Goal: Transaction & Acquisition: Purchase product/service

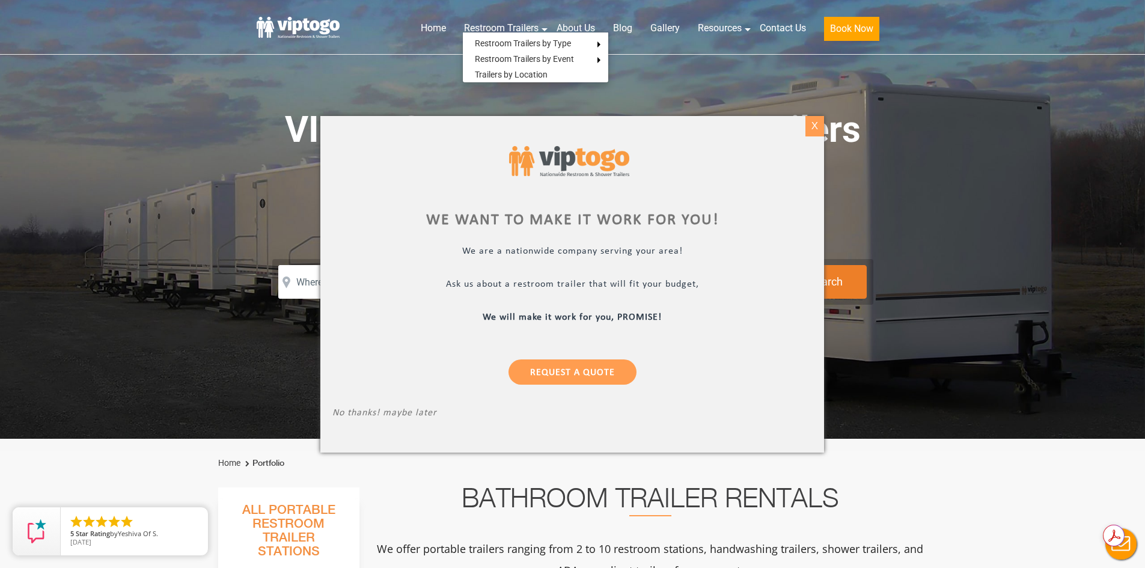
click at [814, 127] on div "X" at bounding box center [814, 126] width 19 height 20
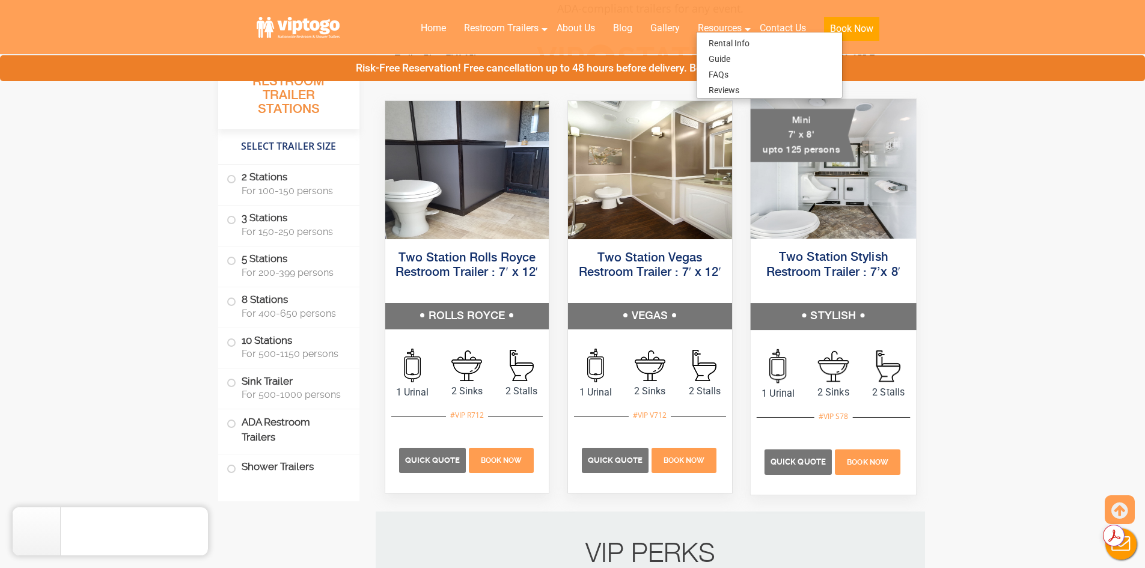
scroll to position [541, 0]
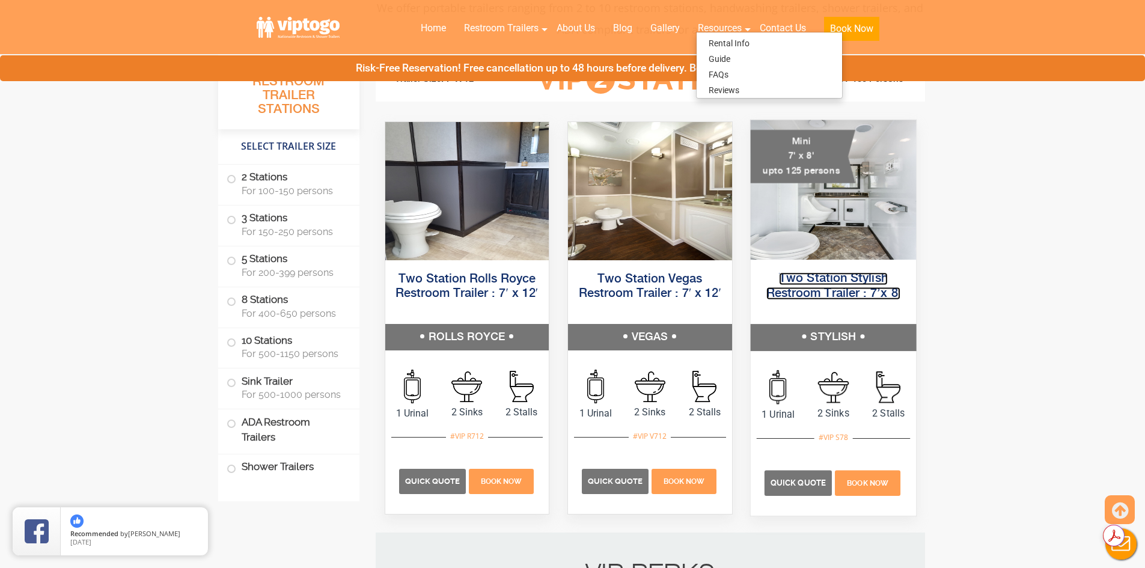
click at [856, 294] on link "Two Station Stylish Restroom Trailer : 7’x 8′" at bounding box center [833, 285] width 135 height 27
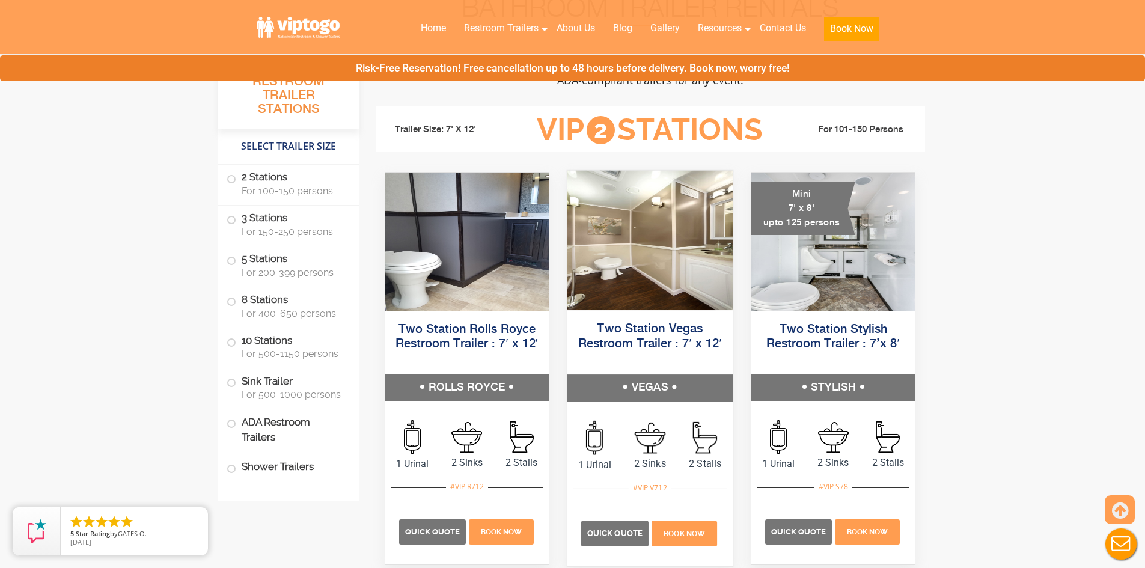
scroll to position [300, 0]
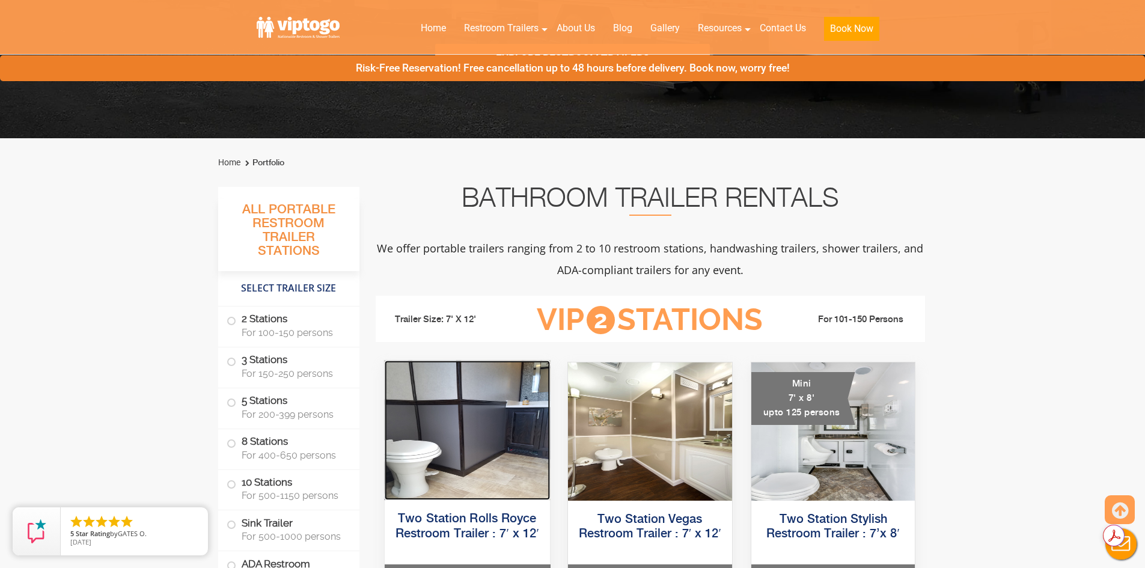
click at [480, 443] on img at bounding box center [466, 430] width 165 height 139
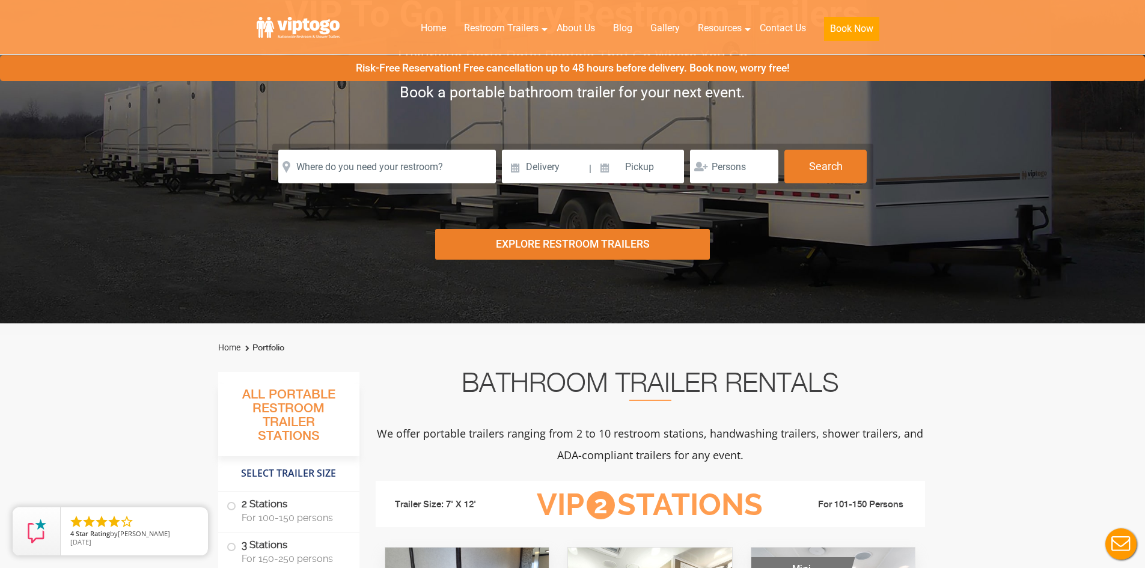
scroll to position [0, 0]
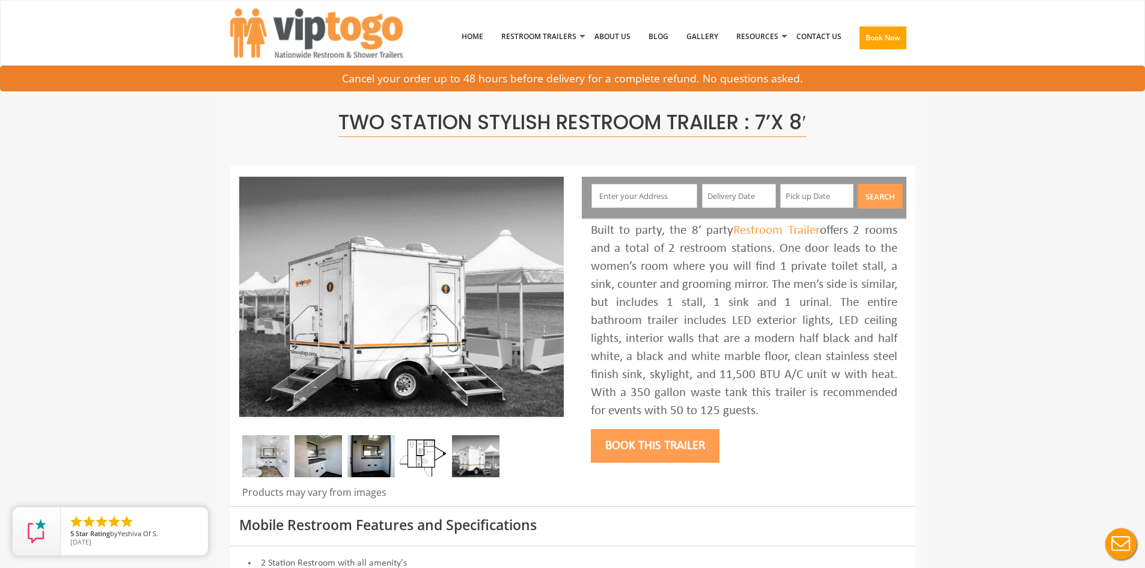
click at [258, 467] on img at bounding box center [265, 456] width 47 height 42
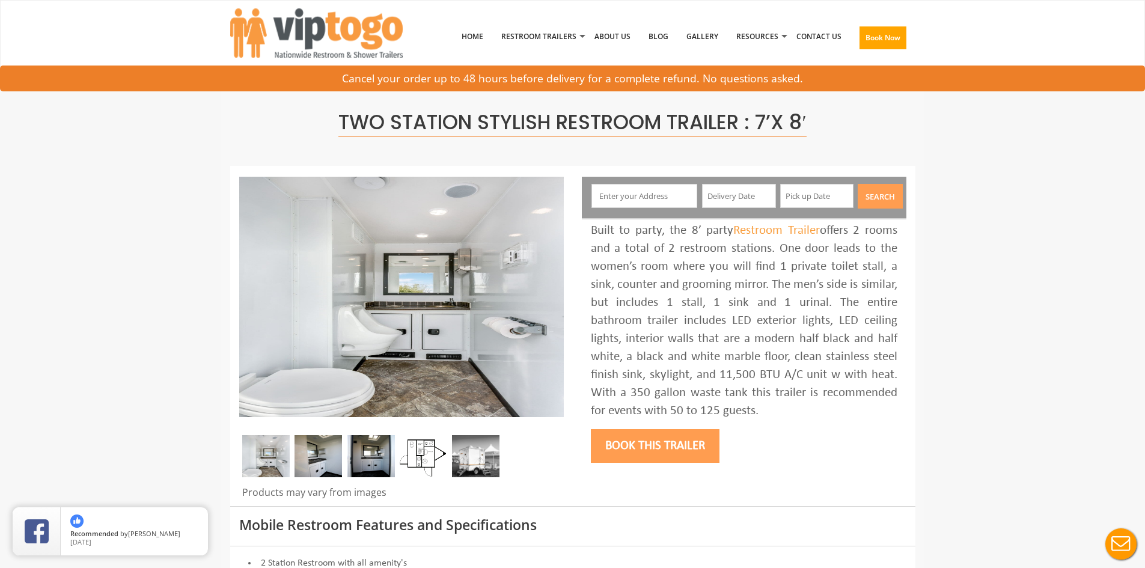
click at [419, 458] on img at bounding box center [423, 456] width 47 height 42
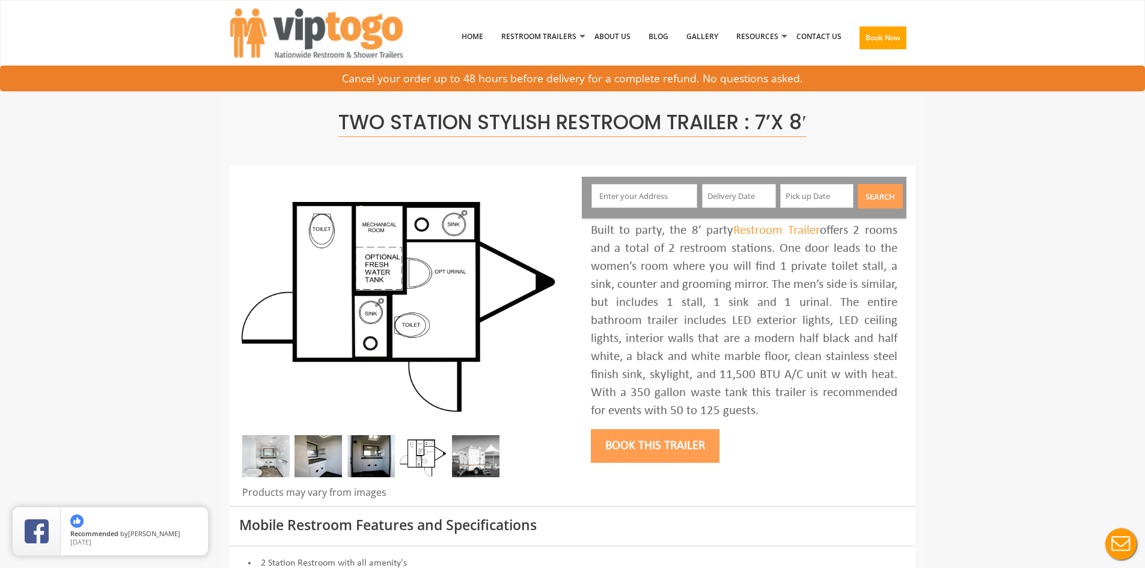
click at [314, 468] on img at bounding box center [317, 456] width 47 height 42
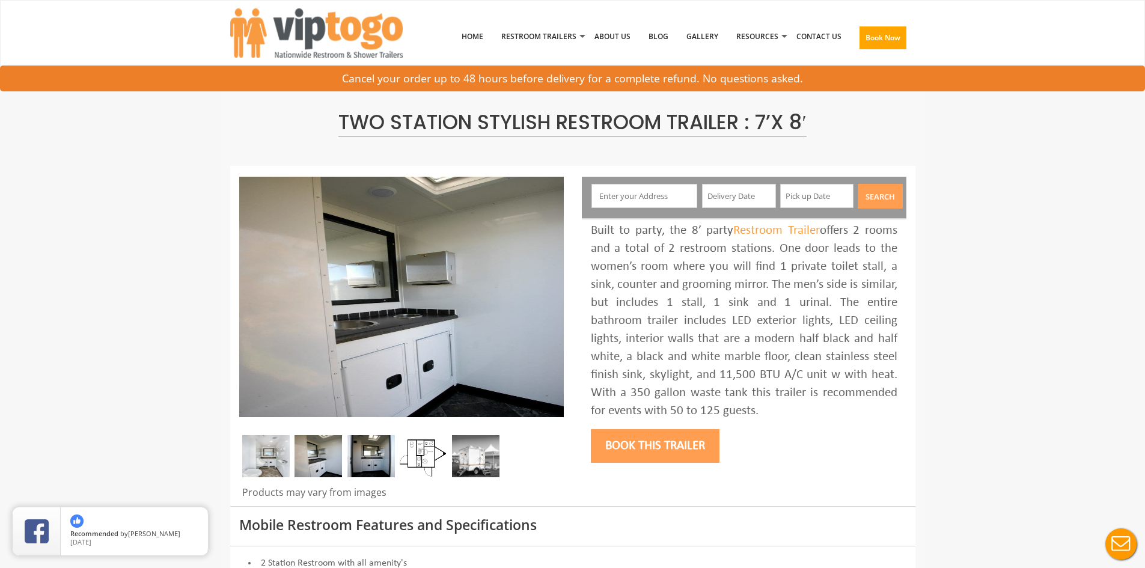
click at [366, 457] on img at bounding box center [370, 456] width 47 height 42
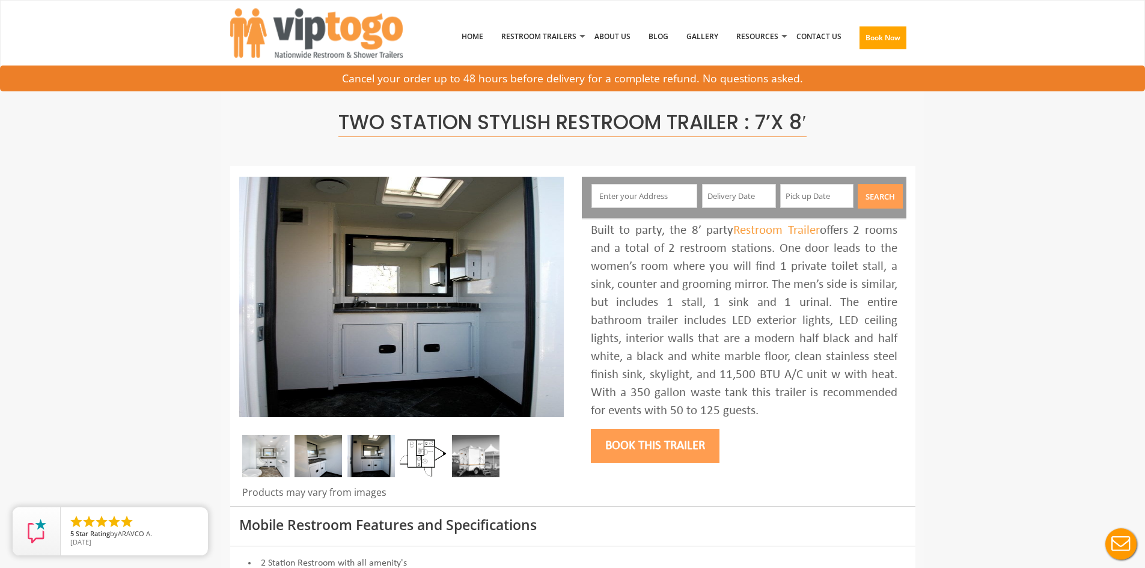
click at [428, 452] on img at bounding box center [423, 456] width 47 height 42
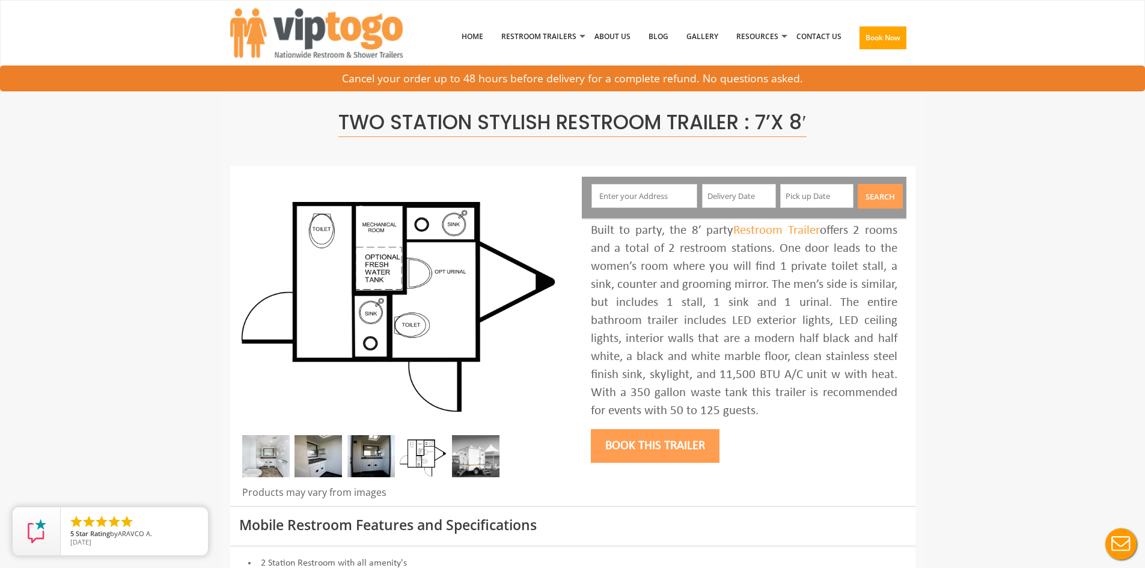
click at [490, 458] on img at bounding box center [475, 456] width 47 height 42
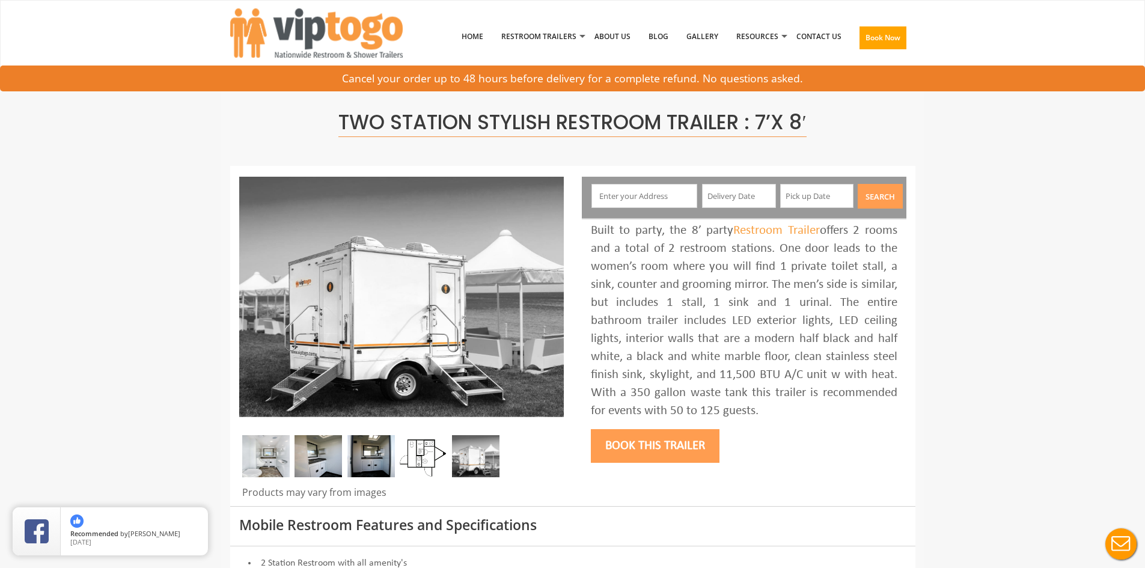
click at [261, 455] on img at bounding box center [265, 456] width 47 height 42
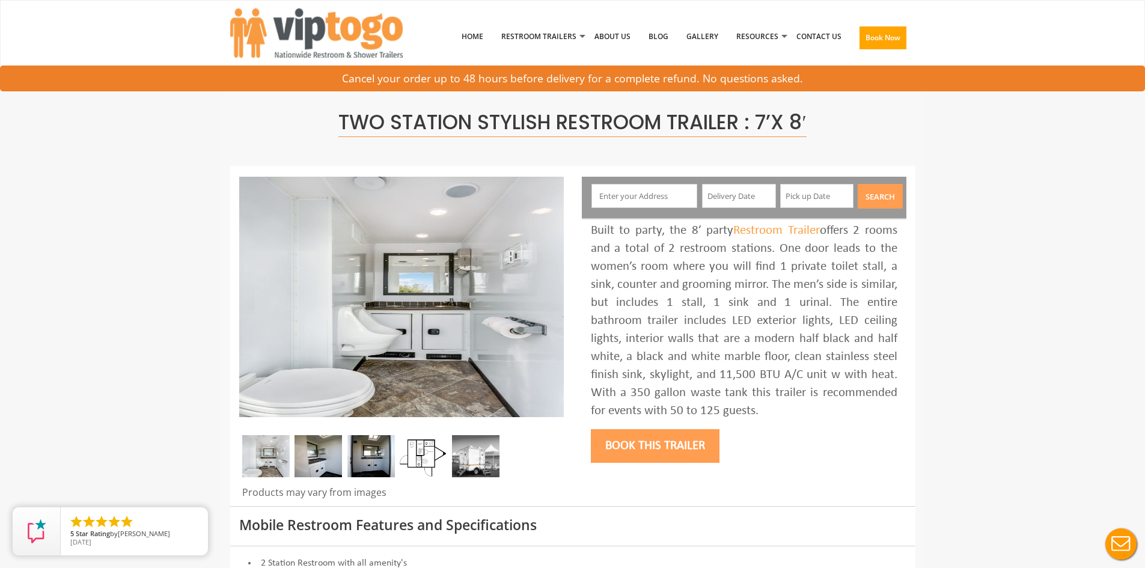
click at [320, 458] on img at bounding box center [317, 456] width 47 height 42
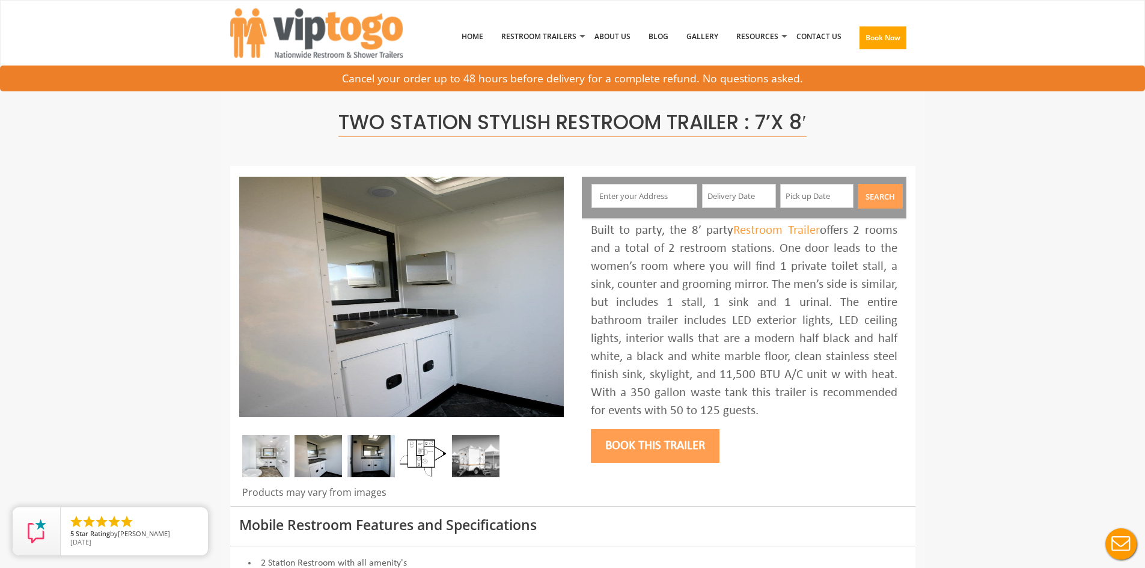
click at [361, 460] on img at bounding box center [370, 456] width 47 height 42
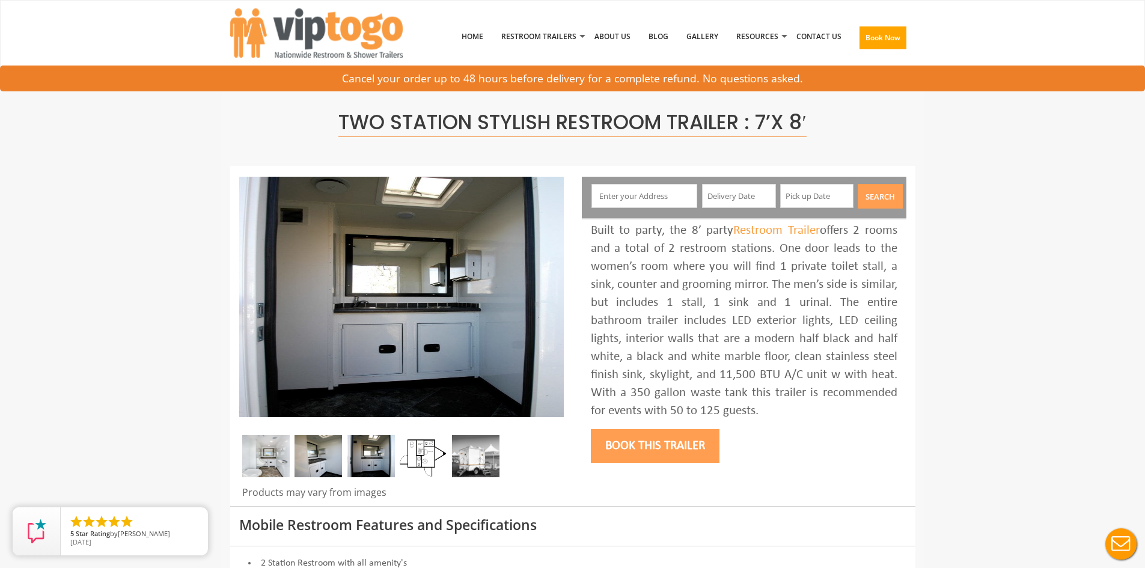
click at [306, 457] on img at bounding box center [317, 456] width 47 height 42
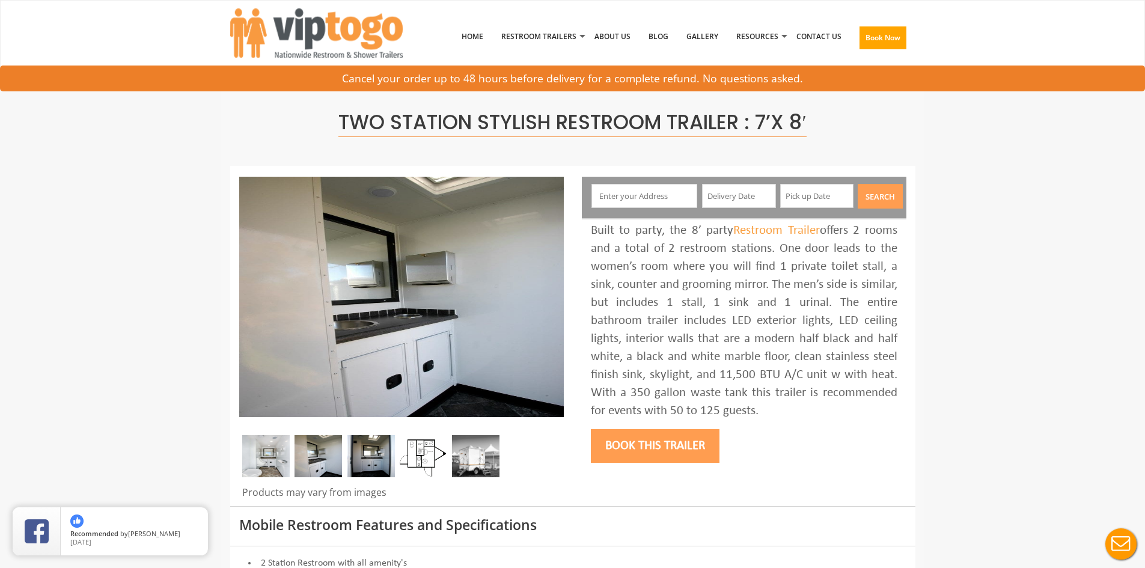
click at [361, 464] on img at bounding box center [370, 456] width 47 height 42
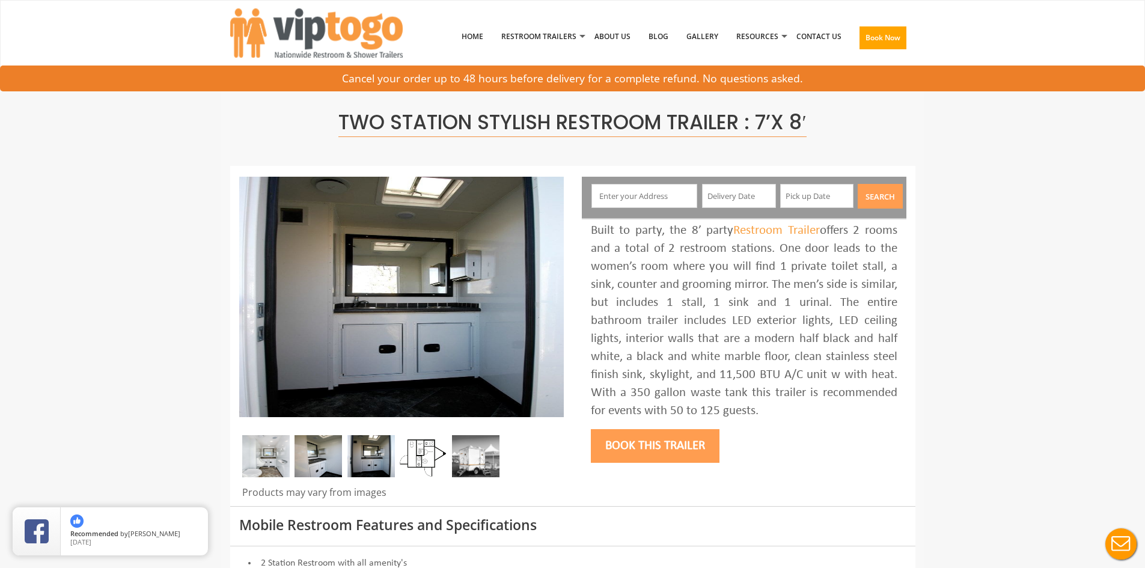
click at [477, 451] on img at bounding box center [475, 456] width 47 height 42
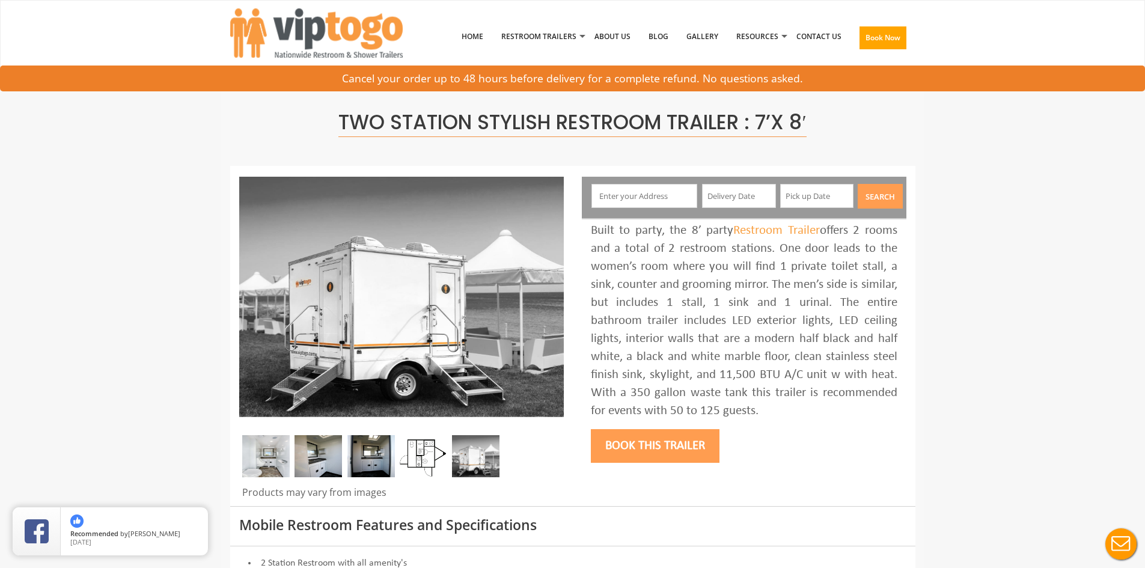
click at [428, 459] on img at bounding box center [423, 456] width 47 height 42
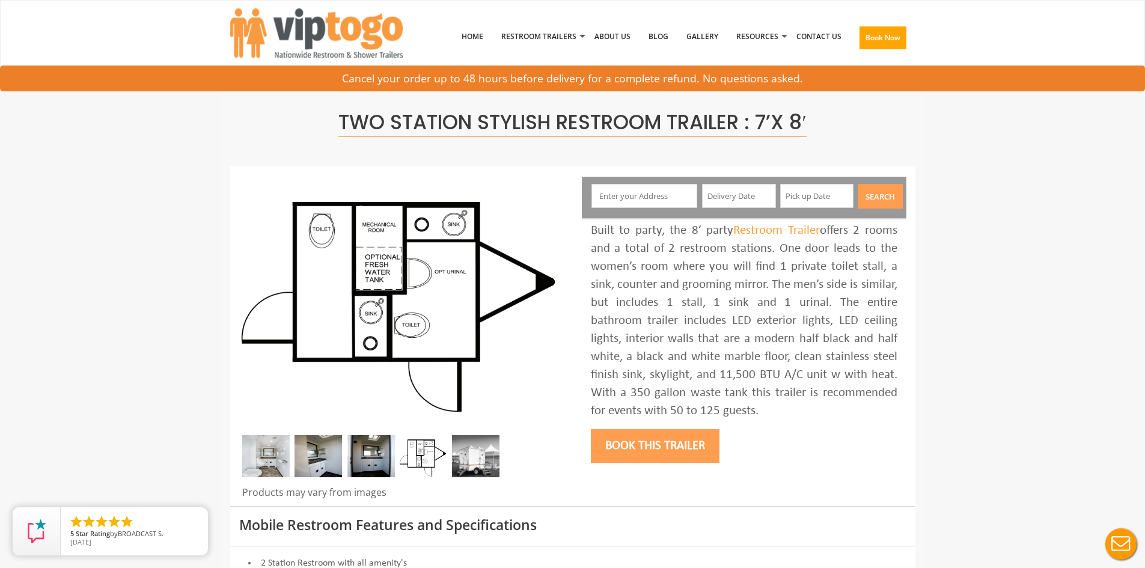
click at [369, 458] on img at bounding box center [370, 456] width 47 height 42
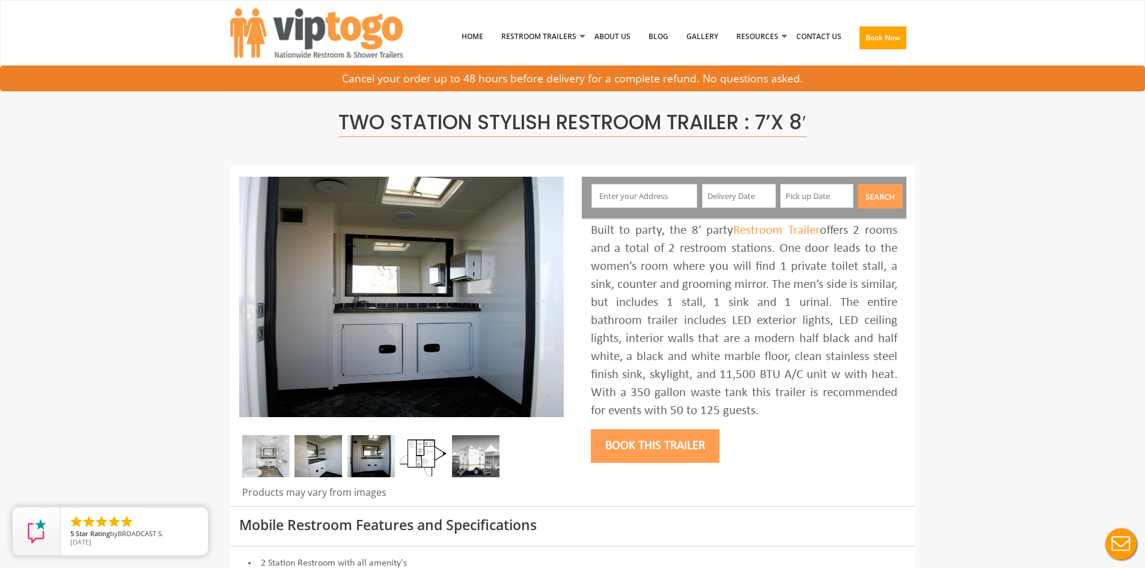
click at [312, 453] on img at bounding box center [317, 456] width 47 height 42
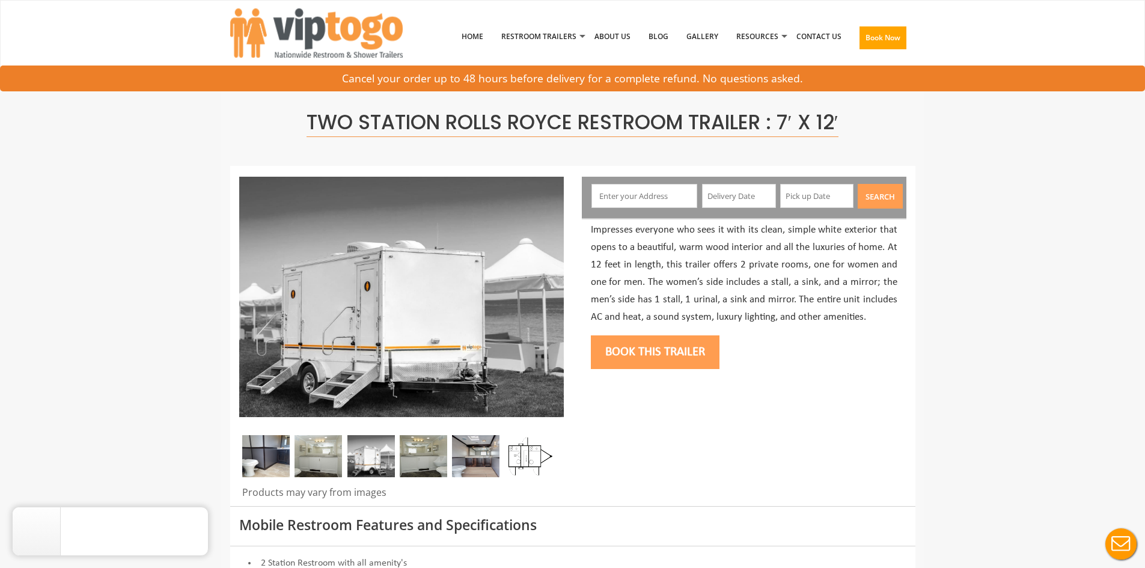
click at [273, 452] on img at bounding box center [265, 456] width 47 height 42
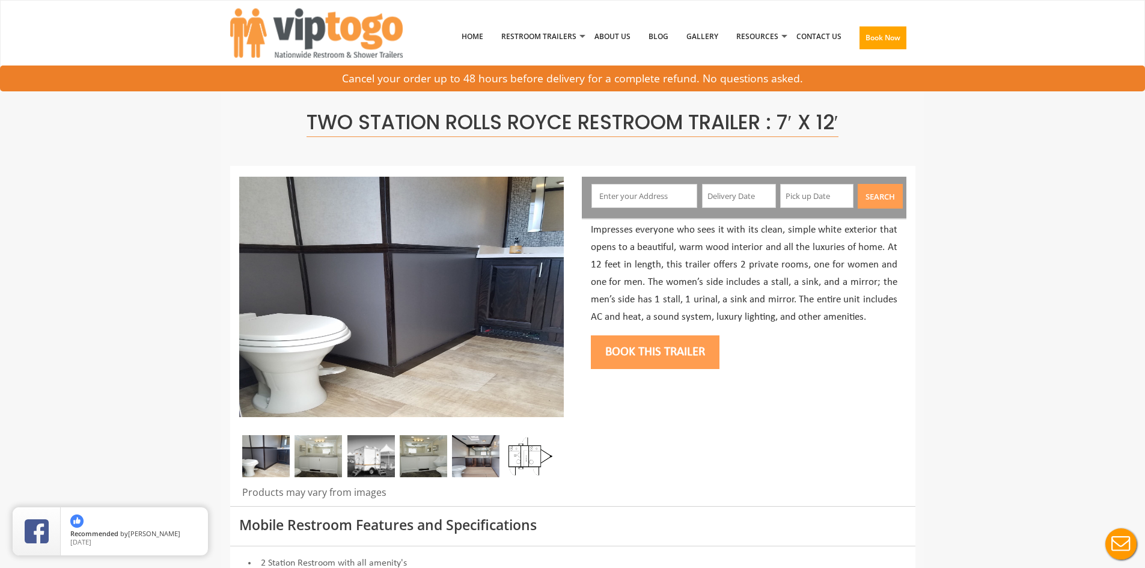
click at [312, 455] on img at bounding box center [317, 456] width 47 height 42
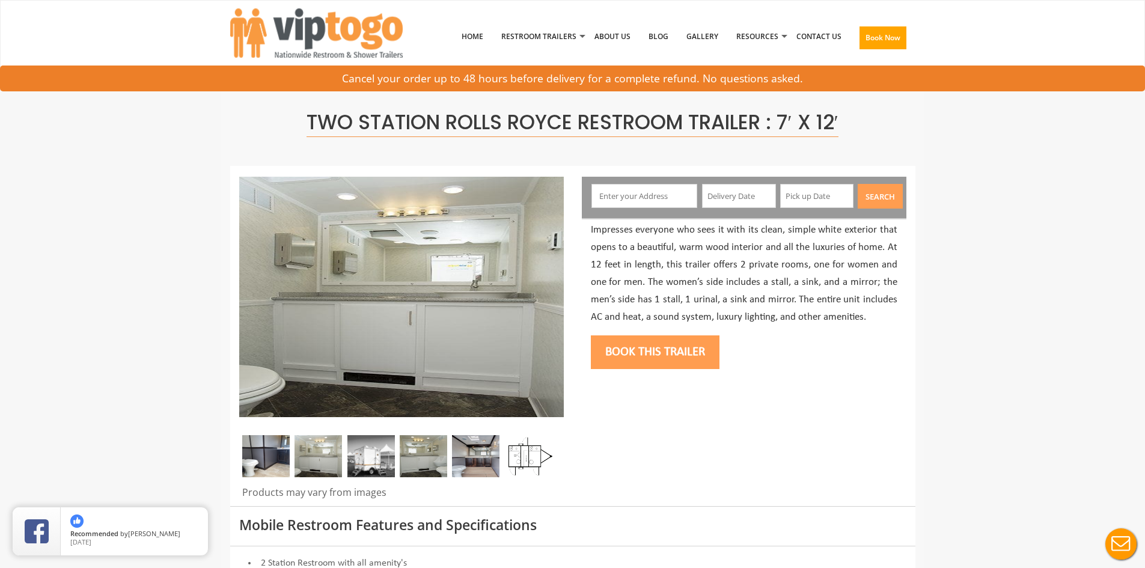
click at [276, 464] on img at bounding box center [265, 456] width 47 height 42
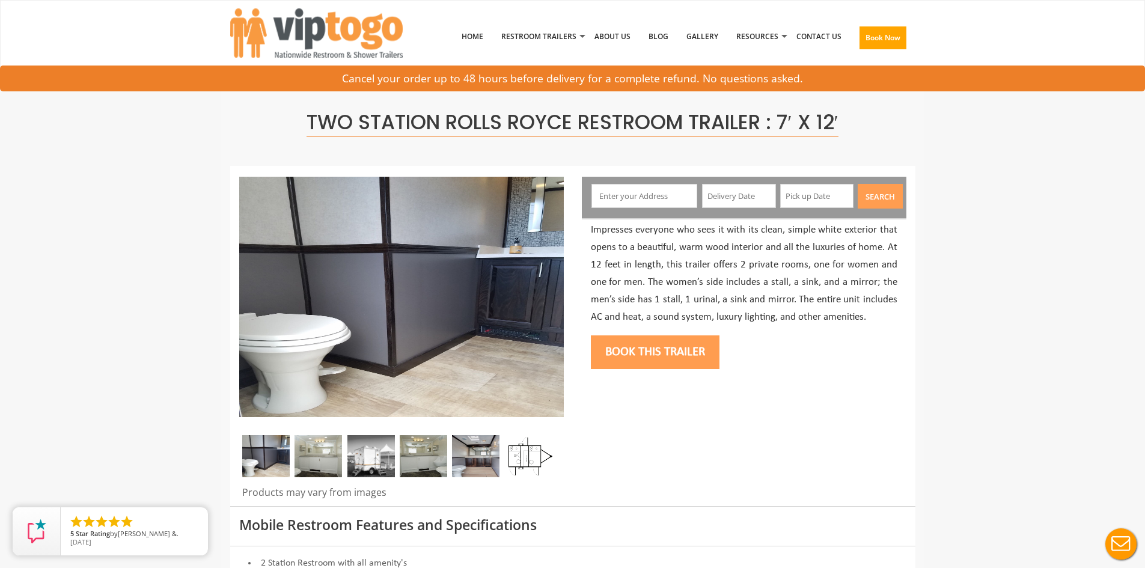
click at [323, 463] on img at bounding box center [317, 456] width 47 height 42
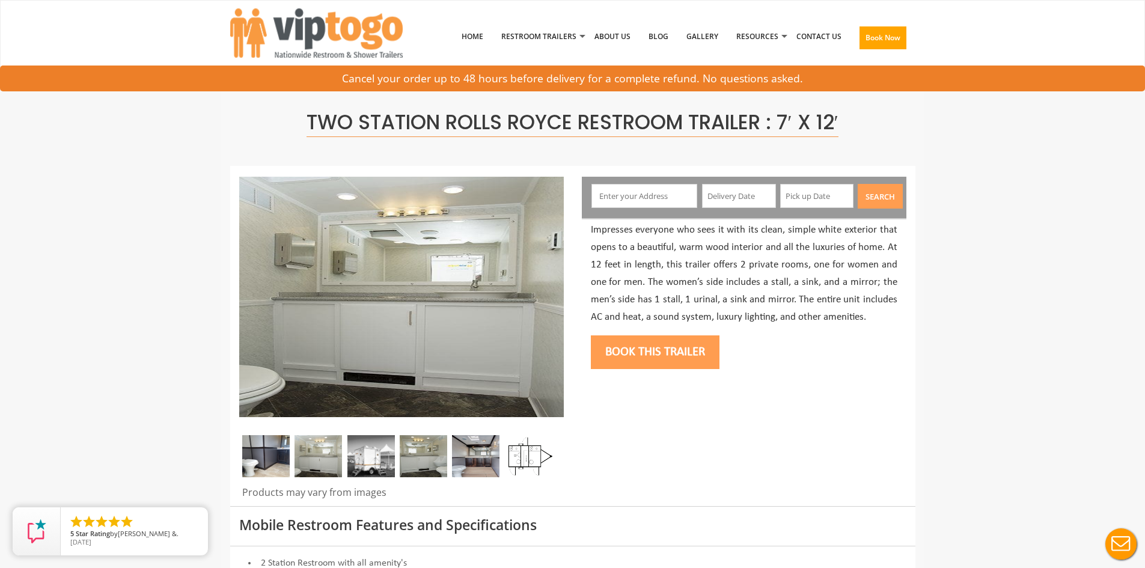
click at [376, 457] on img at bounding box center [370, 456] width 47 height 42
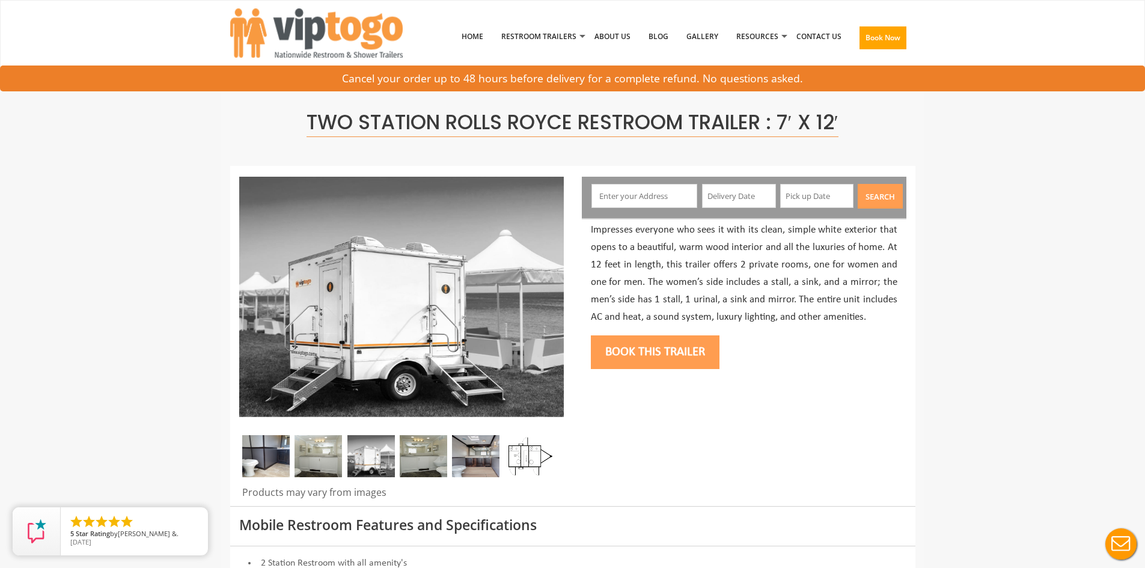
click at [426, 451] on img at bounding box center [423, 456] width 47 height 42
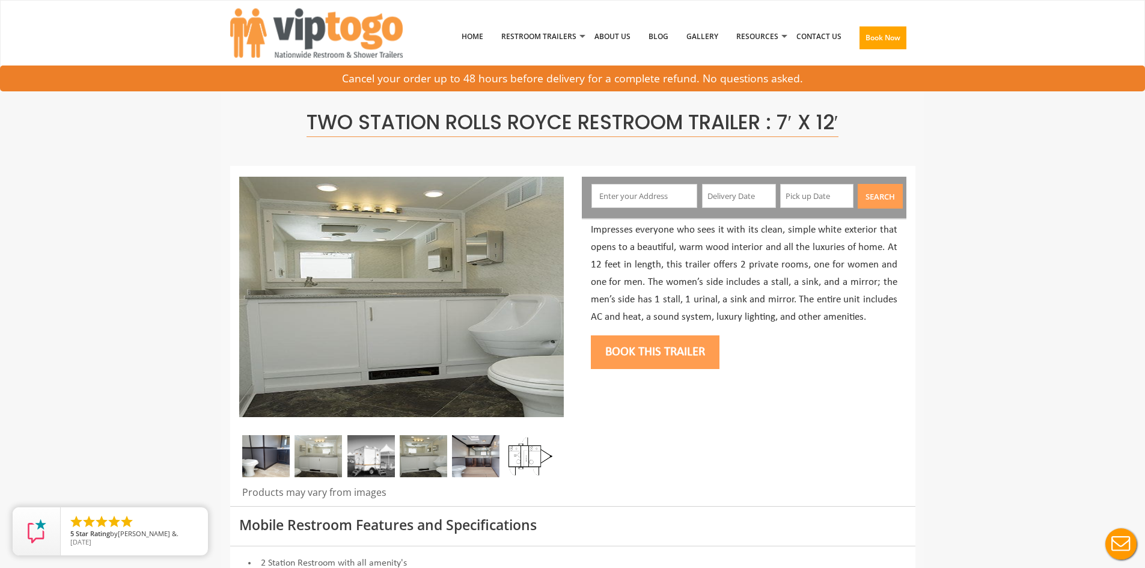
click at [477, 452] on img at bounding box center [475, 456] width 47 height 42
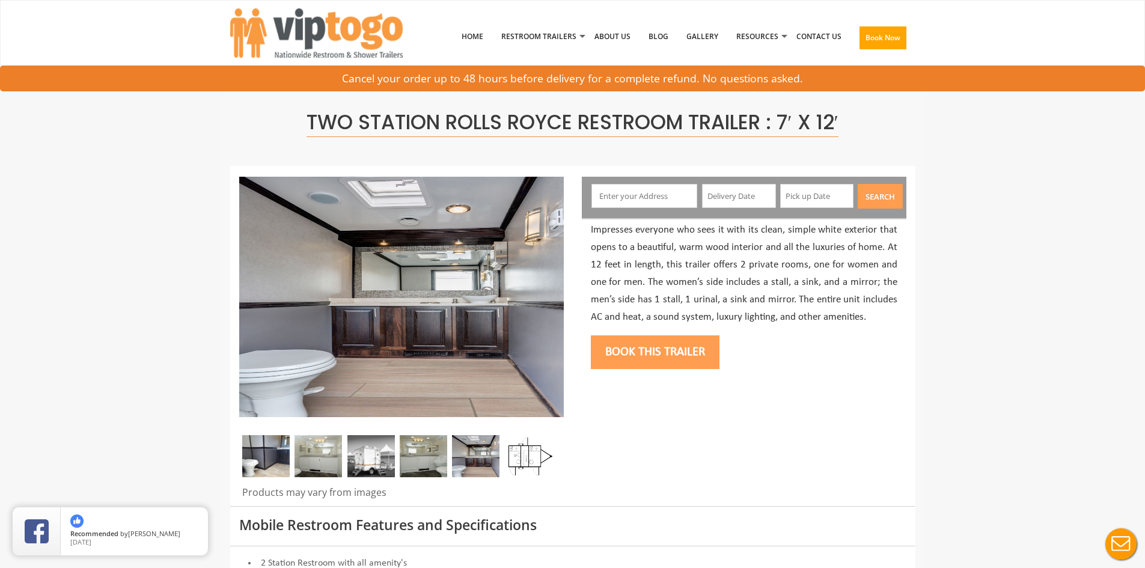
click at [516, 448] on img at bounding box center [528, 456] width 47 height 42
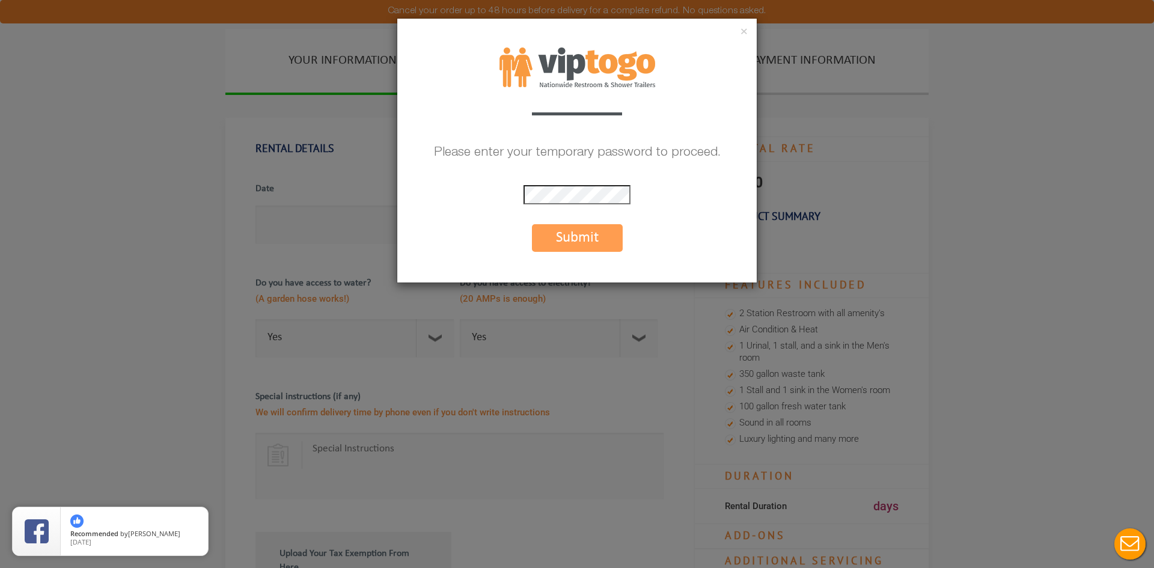
click at [583, 242] on button "Submit" at bounding box center [577, 238] width 91 height 28
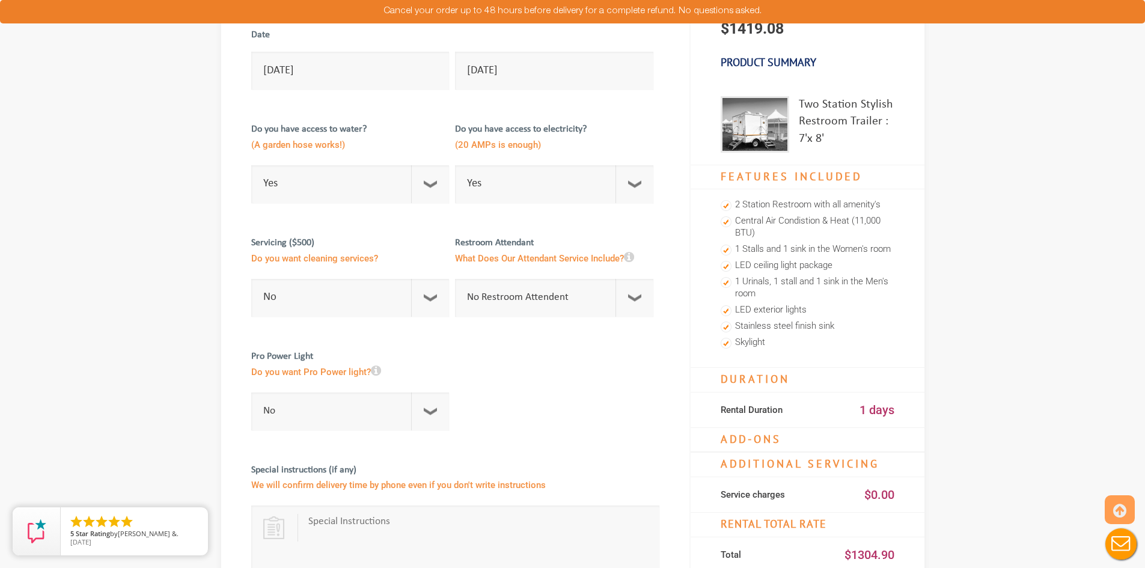
scroll to position [180, 0]
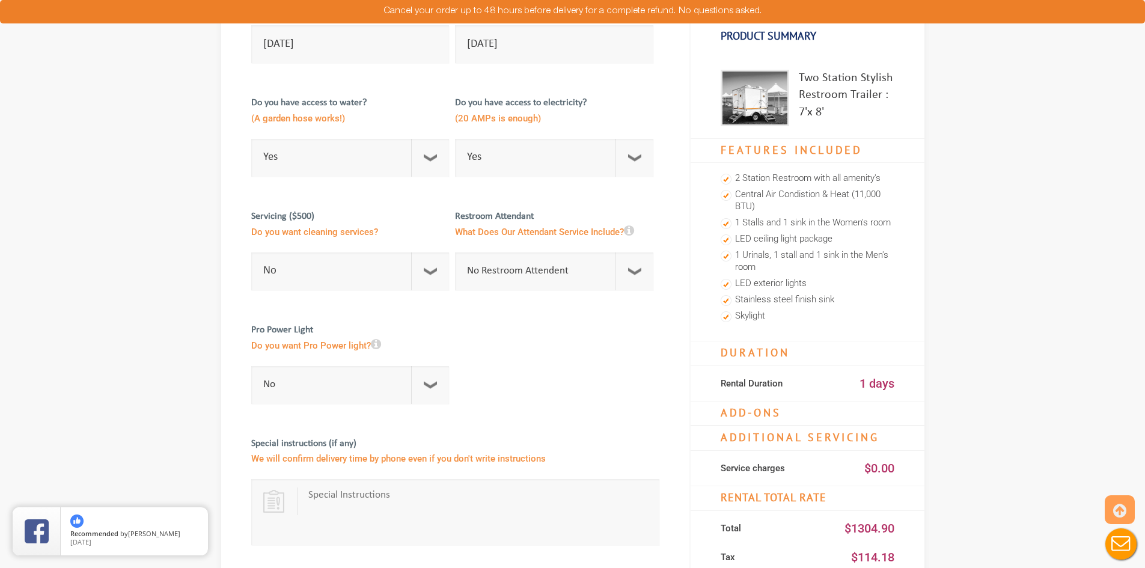
click at [375, 346] on icon at bounding box center [376, 344] width 10 height 12
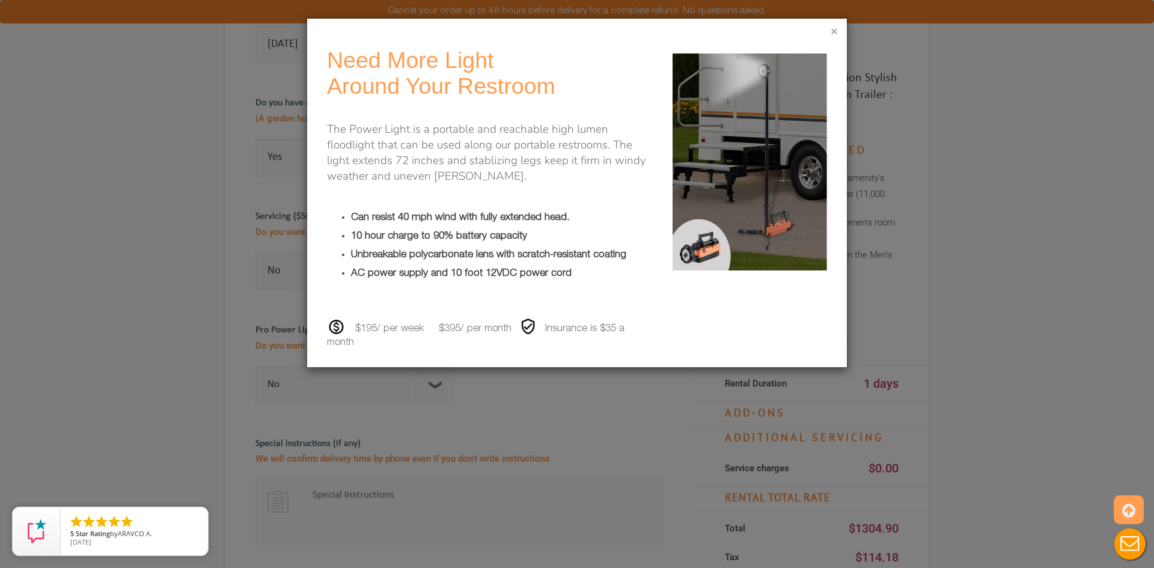
click at [836, 32] on button "×" at bounding box center [833, 32] width 7 height 12
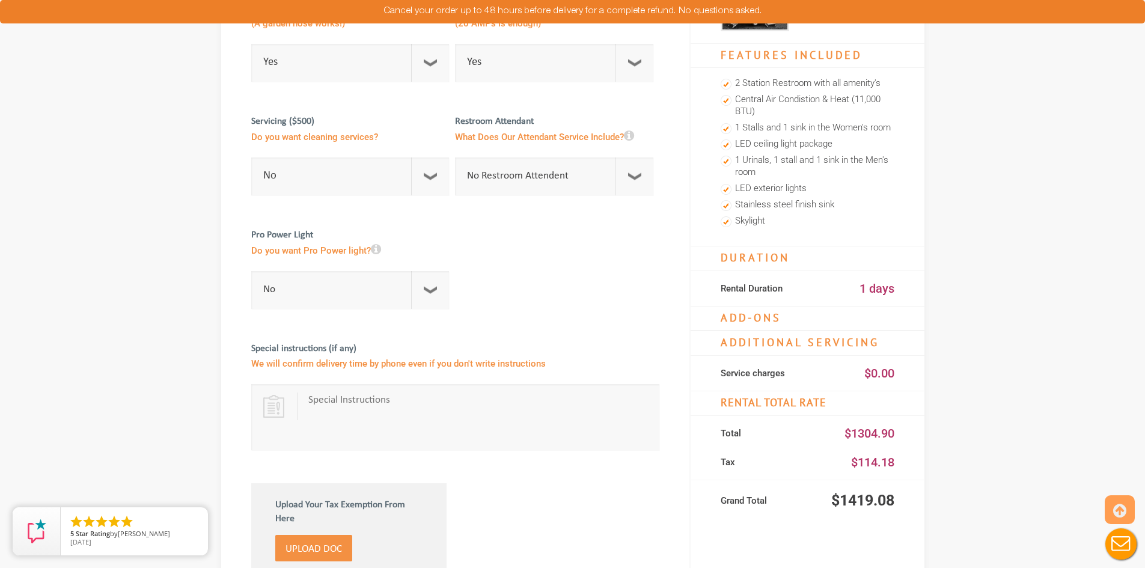
scroll to position [300, 0]
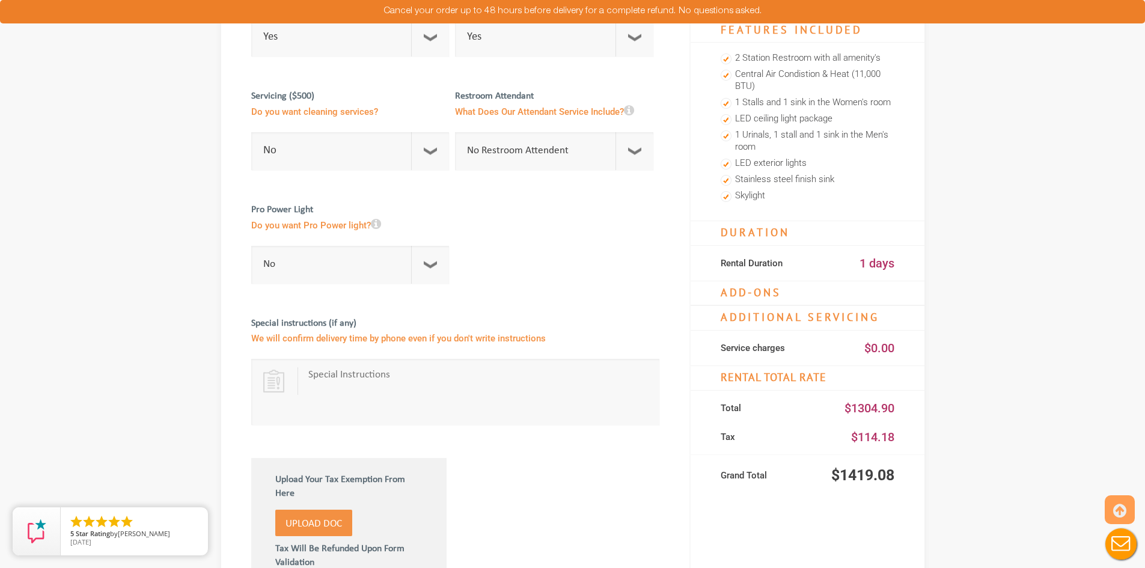
click at [323, 378] on textarea at bounding box center [479, 392] width 342 height 48
type textarea "W"
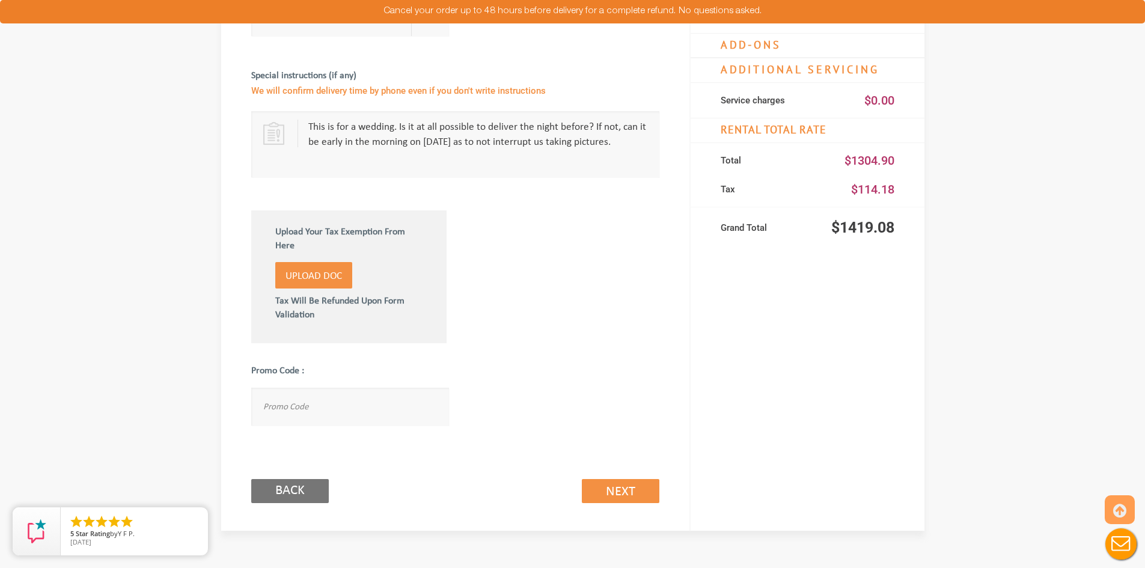
scroll to position [661, 0]
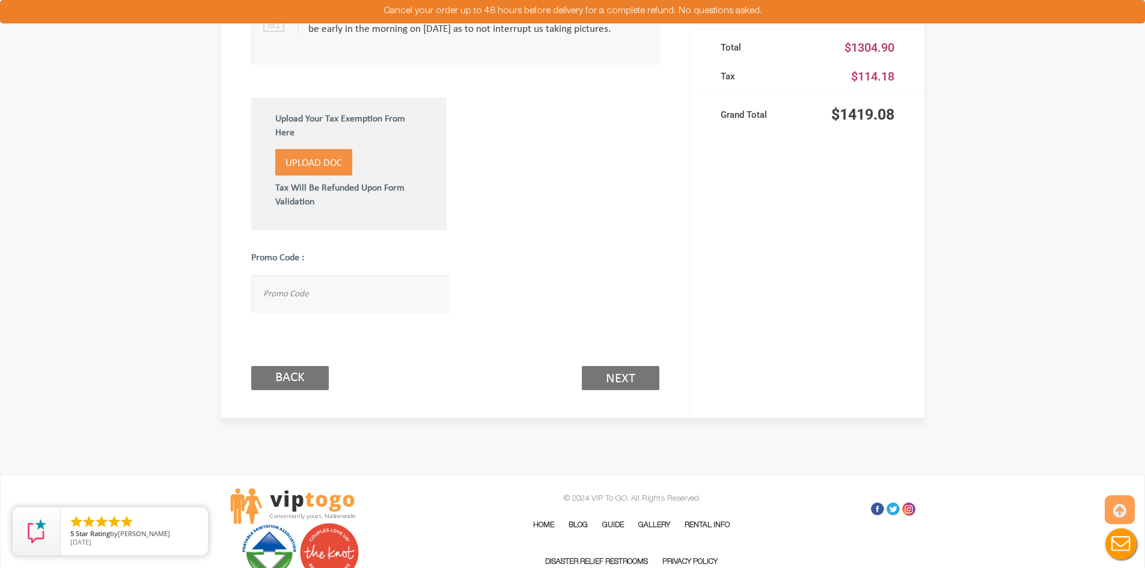
type textarea "This is for a wedding. Is it at all possible to deliver the night before? If no…"
click at [597, 374] on link "Next (2/3)" at bounding box center [621, 378] width 78 height 24
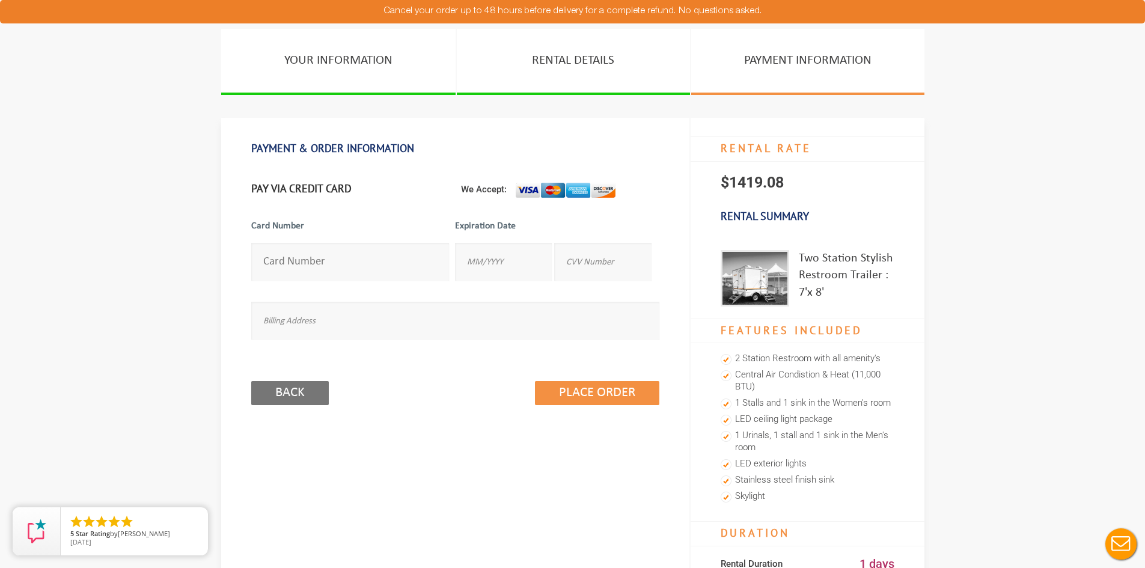
click at [349, 258] on input "number" at bounding box center [350, 262] width 198 height 38
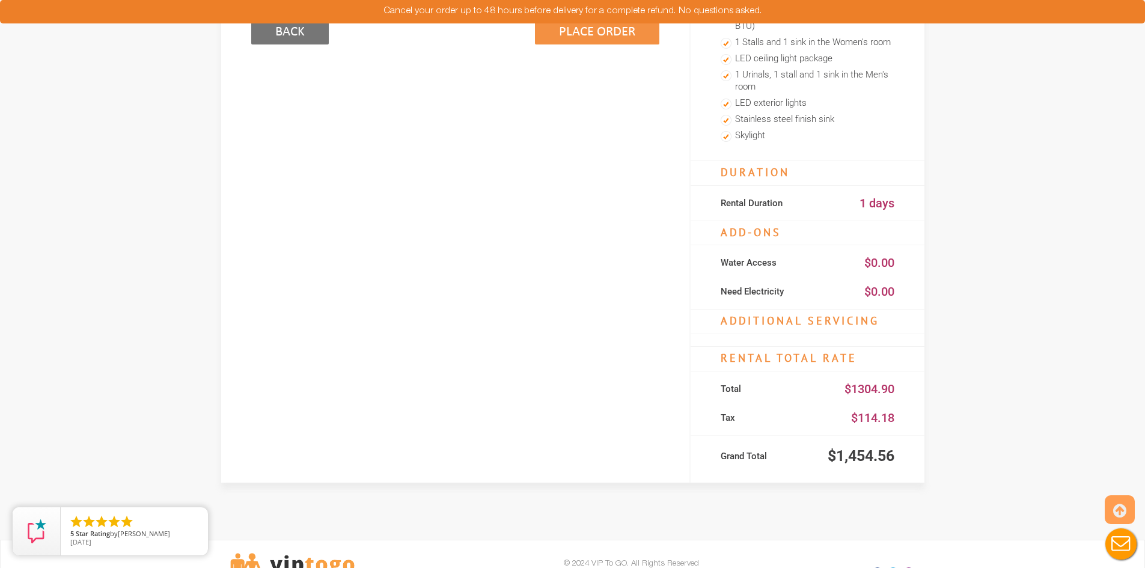
scroll to position [60, 0]
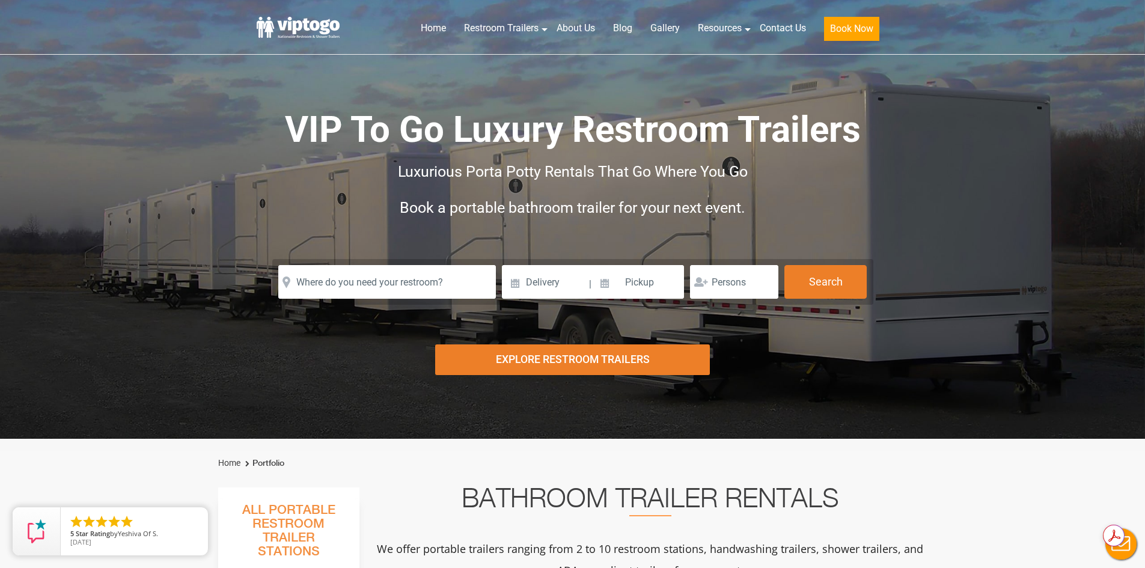
click at [581, 358] on div "Explore Restroom Trailers" at bounding box center [572, 359] width 275 height 31
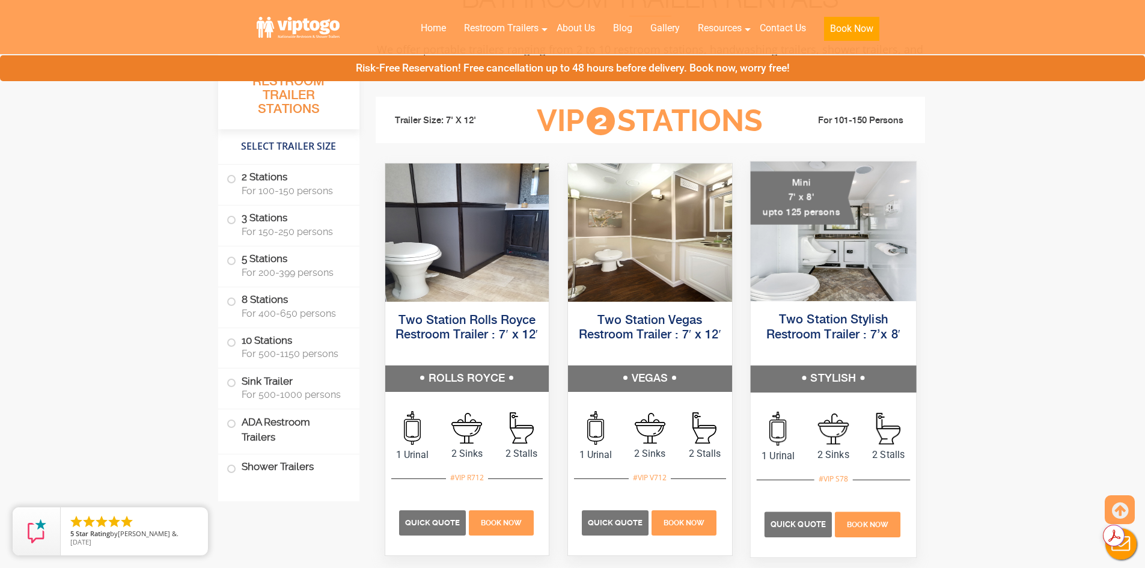
scroll to position [499, 0]
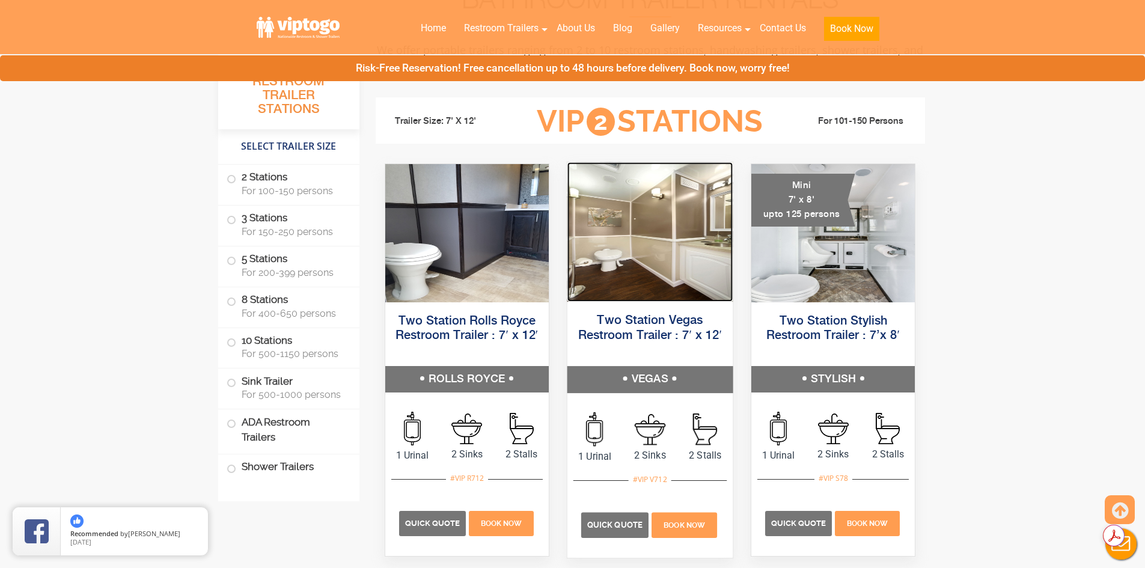
click at [660, 276] on img at bounding box center [649, 231] width 165 height 139
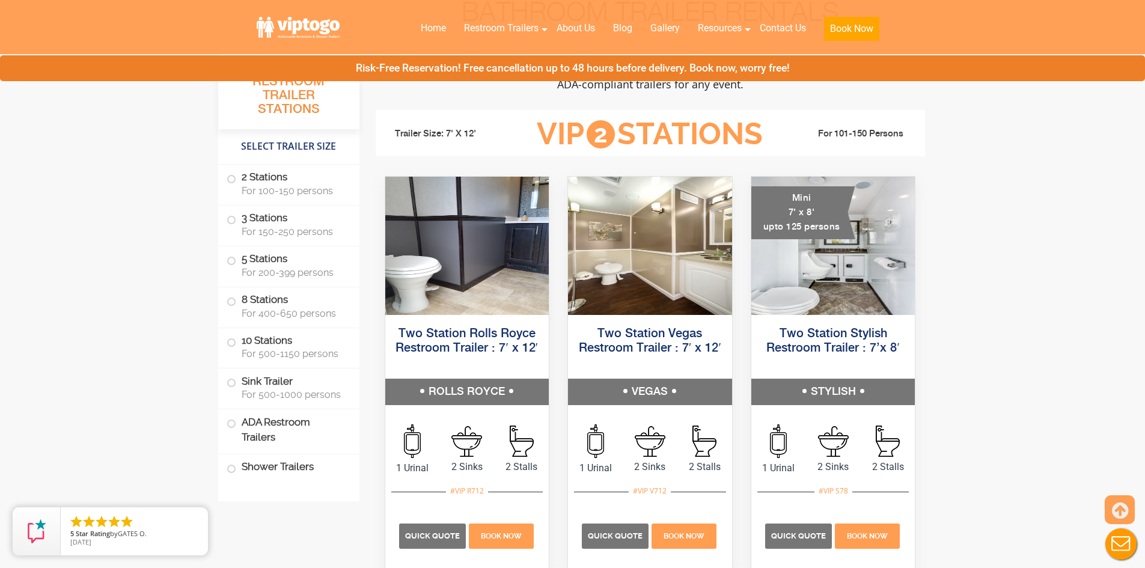
scroll to position [559, 0]
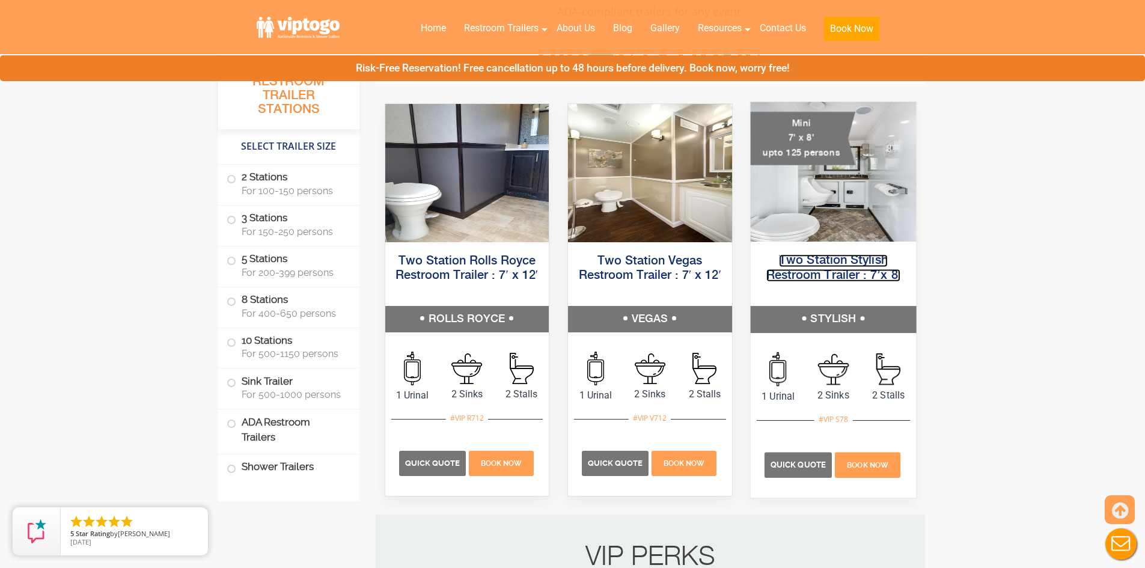
click at [826, 255] on link "Two Station Stylish Restroom Trailer : 7’x 8′" at bounding box center [833, 267] width 135 height 27
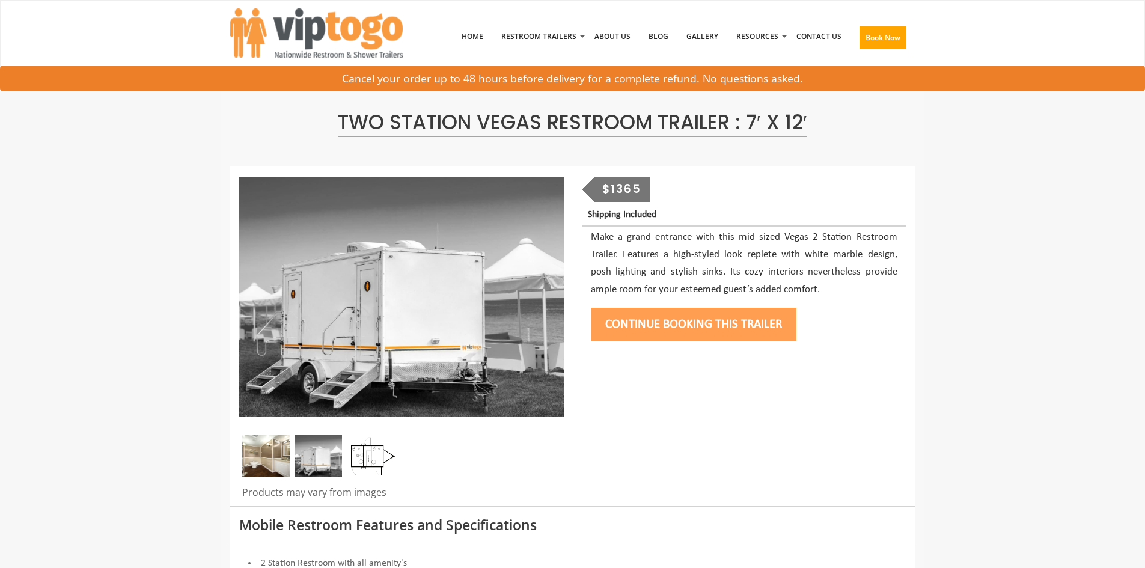
drag, startPoint x: 0, startPoint y: 0, endPoint x: 647, endPoint y: 371, distance: 745.3
click at [647, 371] on div at bounding box center [572, 336] width 685 height 340
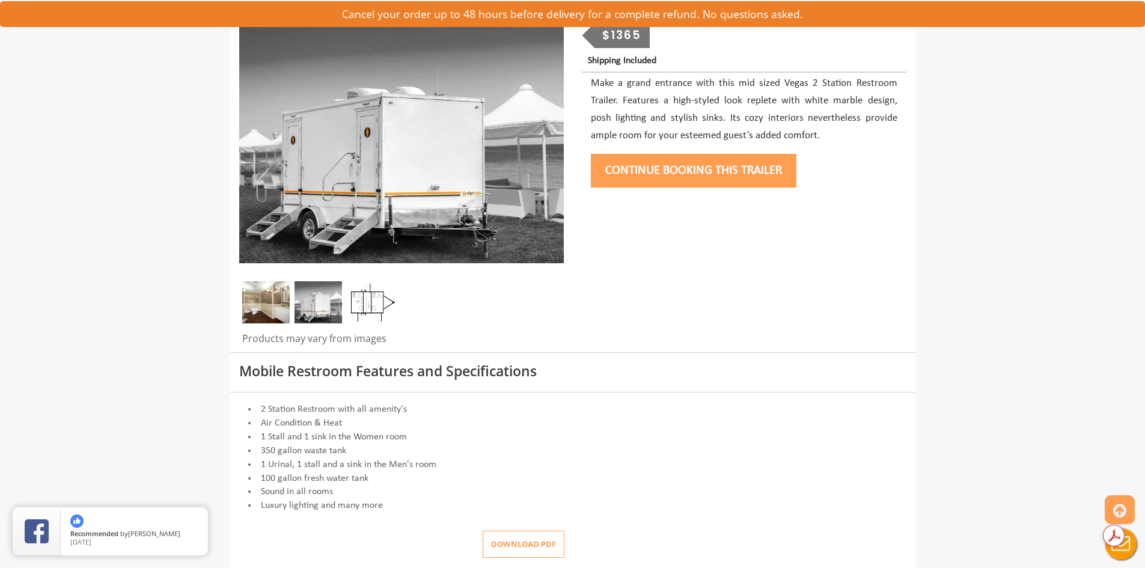
scroll to position [180, 0]
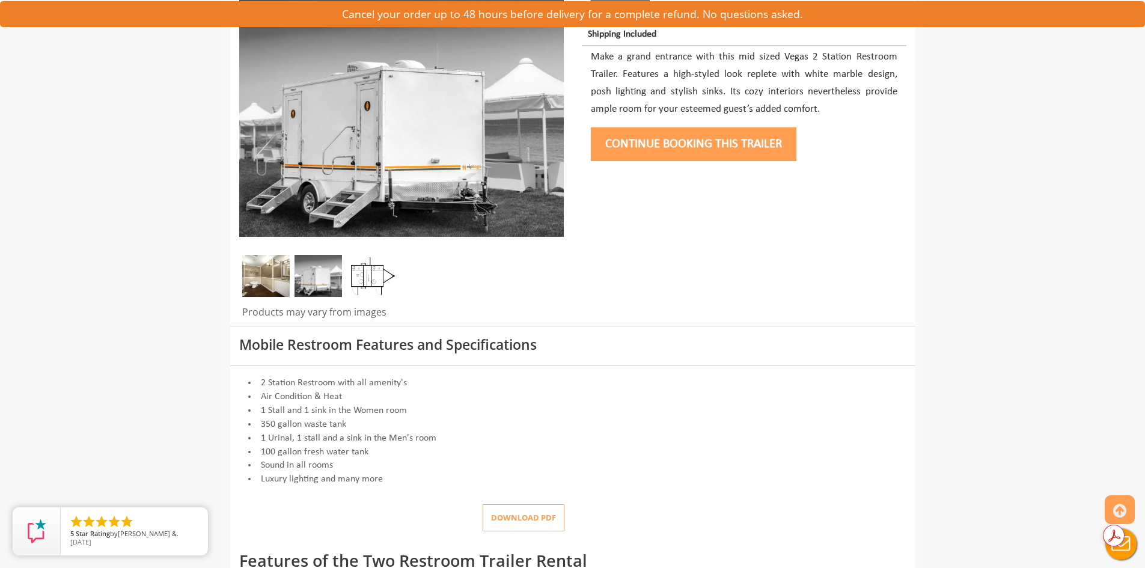
click at [366, 275] on img at bounding box center [370, 276] width 47 height 42
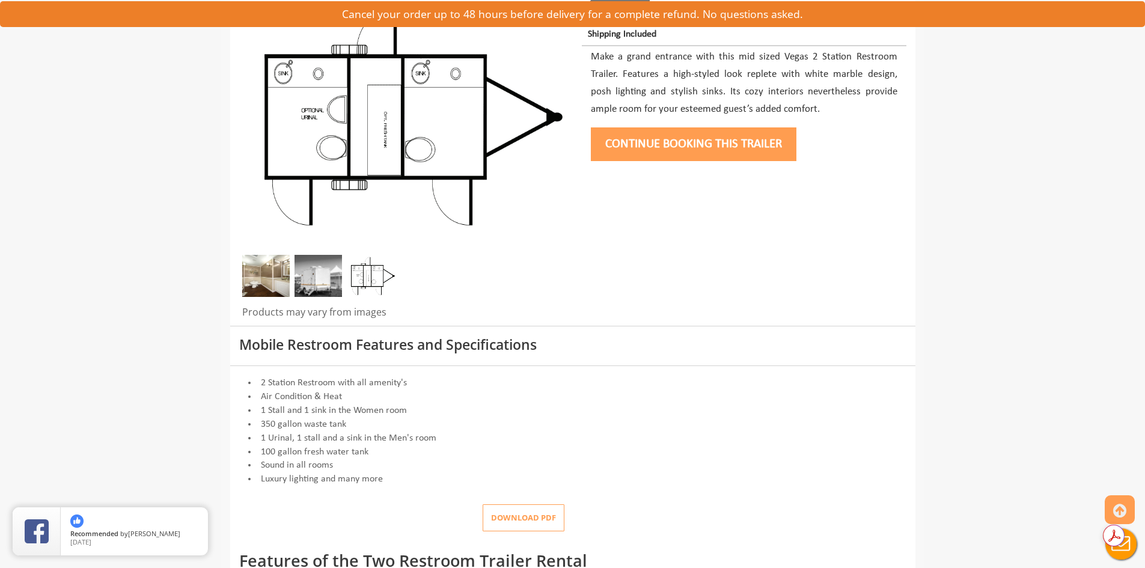
click at [324, 288] on img at bounding box center [317, 276] width 47 height 42
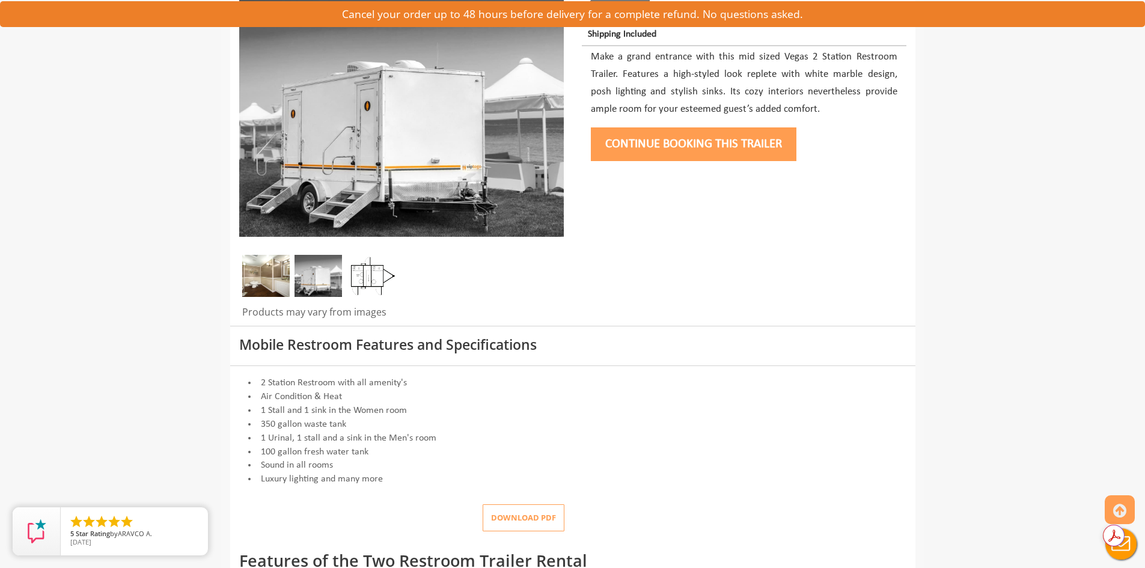
click at [258, 292] on img at bounding box center [265, 276] width 47 height 42
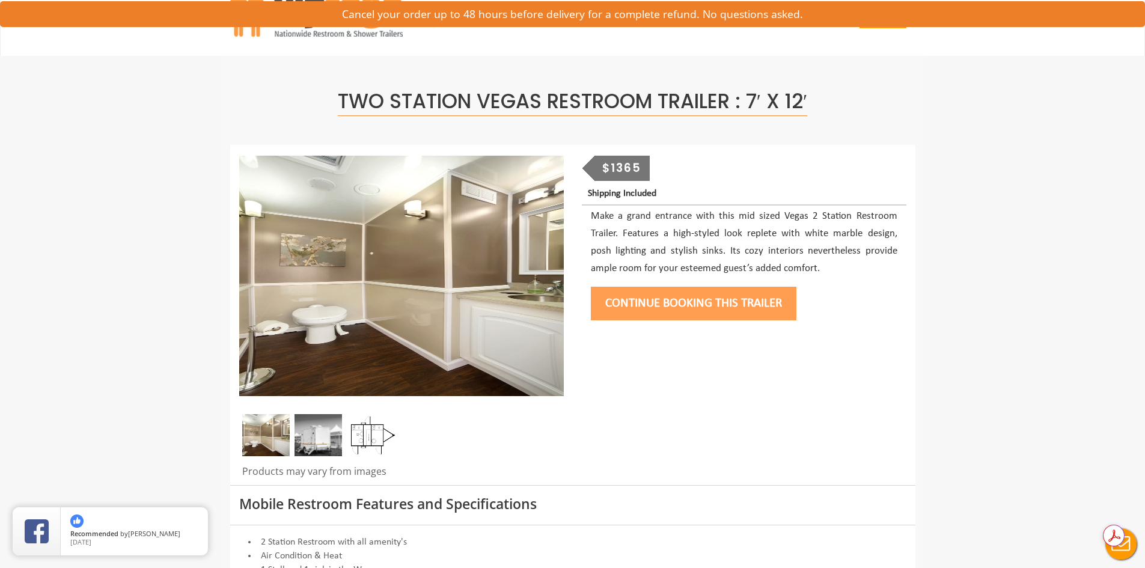
scroll to position [0, 0]
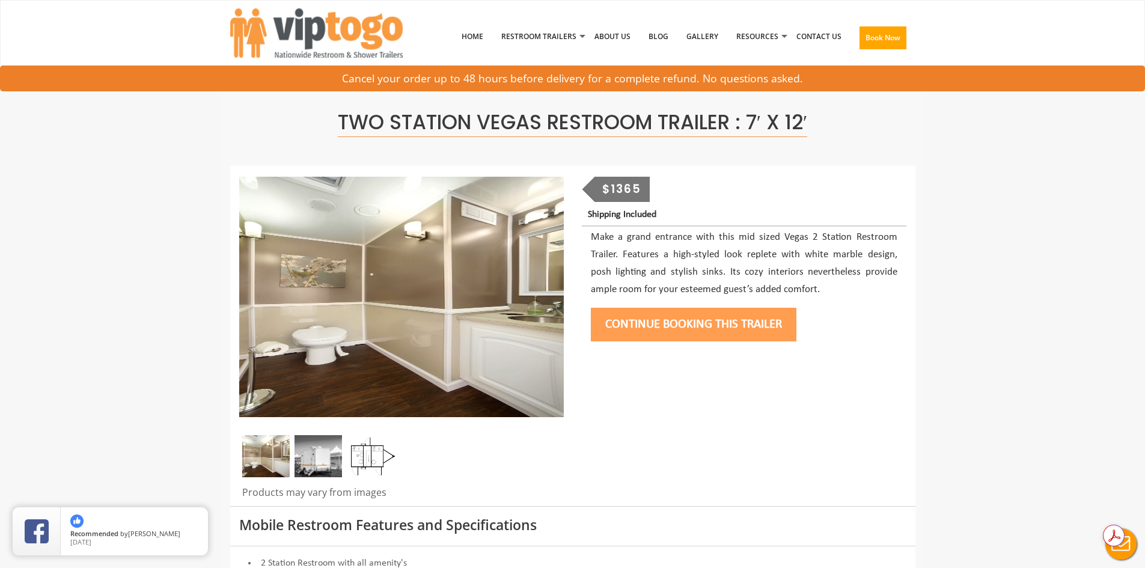
click at [307, 452] on img at bounding box center [317, 456] width 47 height 42
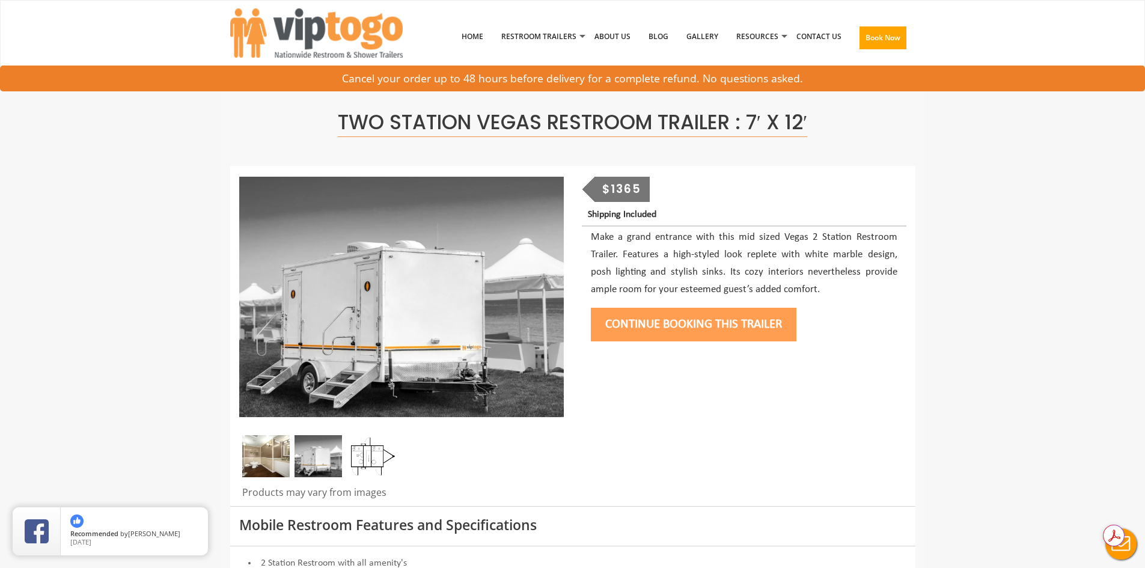
click at [360, 462] on img at bounding box center [370, 456] width 47 height 42
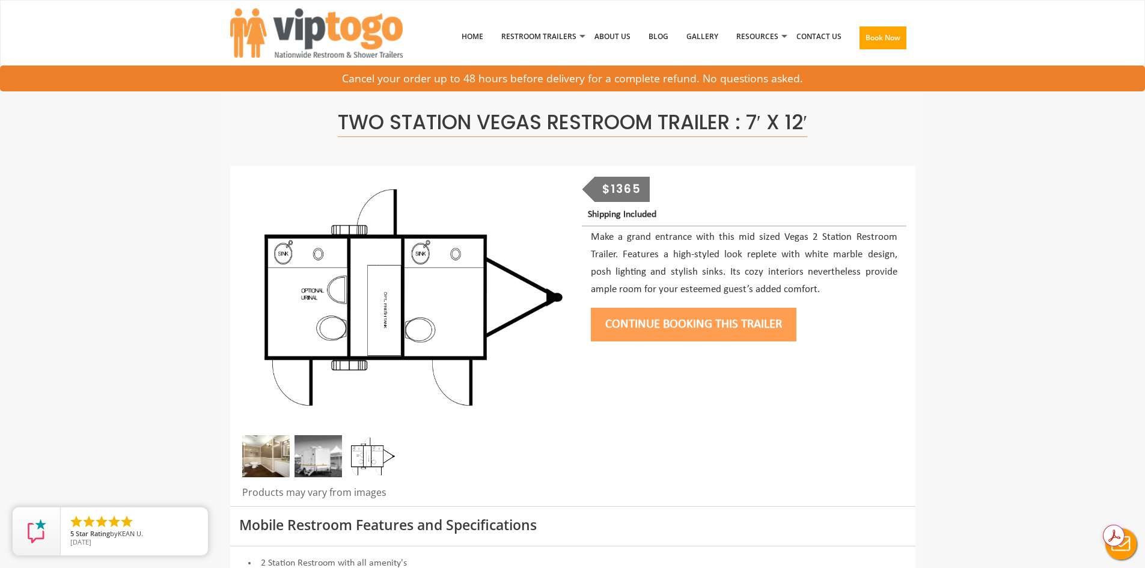
click at [323, 464] on img at bounding box center [317, 456] width 47 height 42
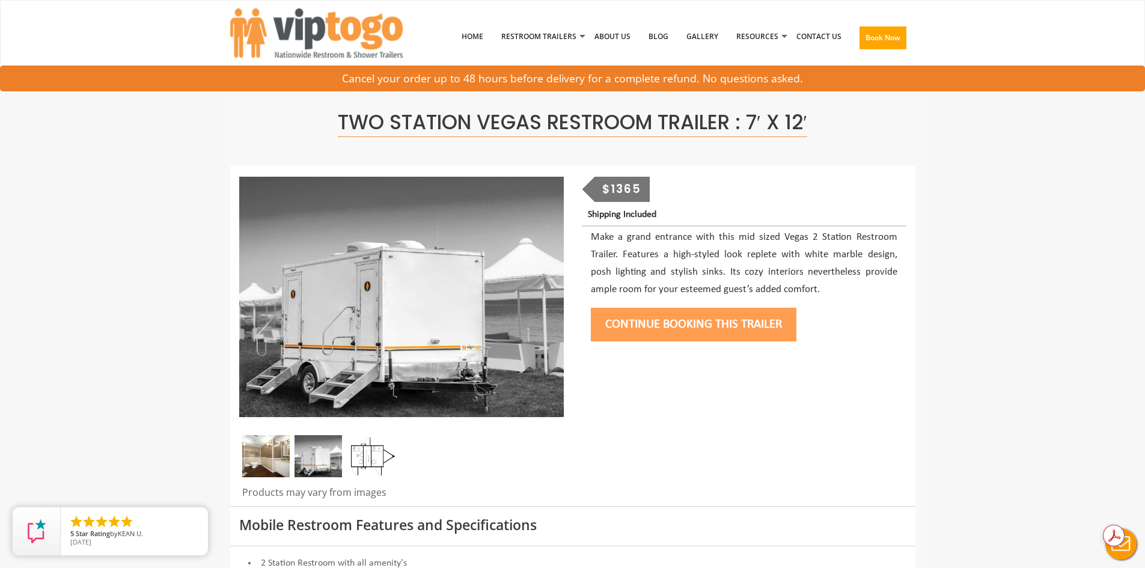
click at [280, 463] on img at bounding box center [265, 456] width 47 height 42
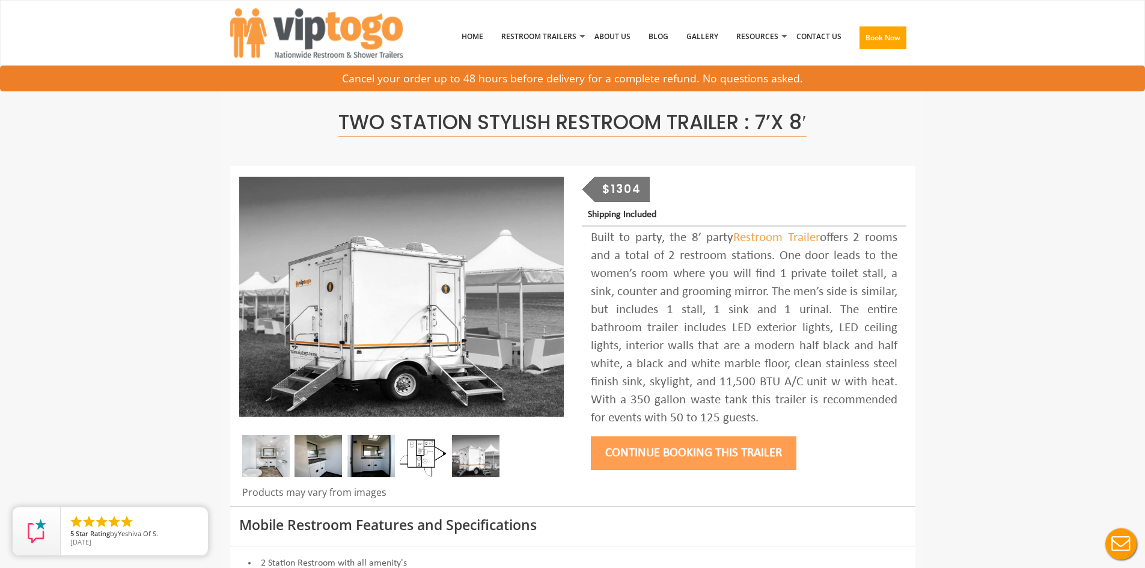
click at [257, 460] on img at bounding box center [265, 456] width 47 height 42
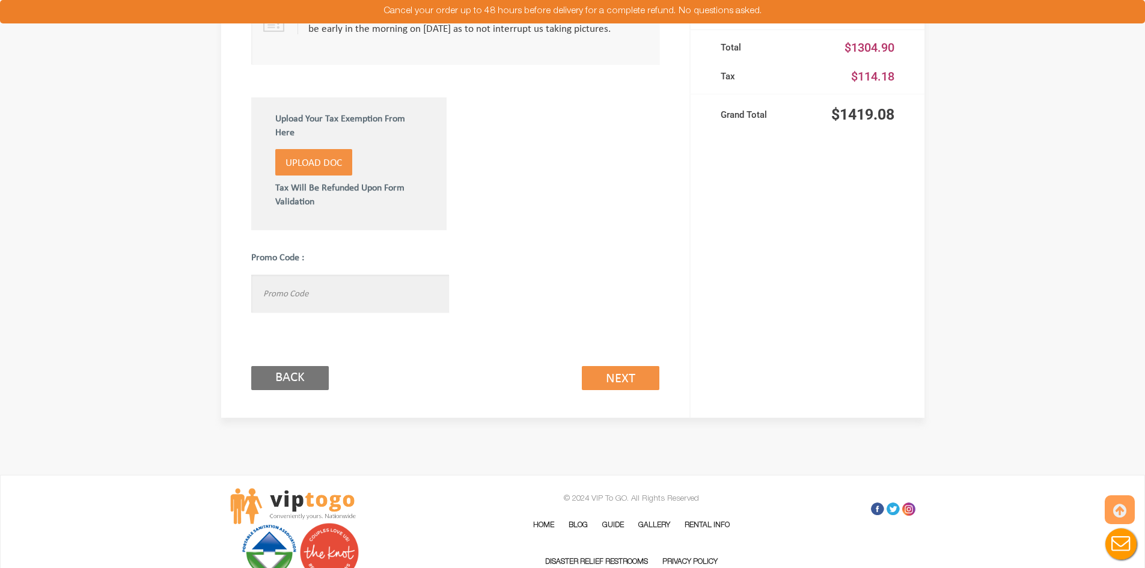
click at [308, 297] on input "text" at bounding box center [350, 294] width 198 height 38
type input "viptogo5"
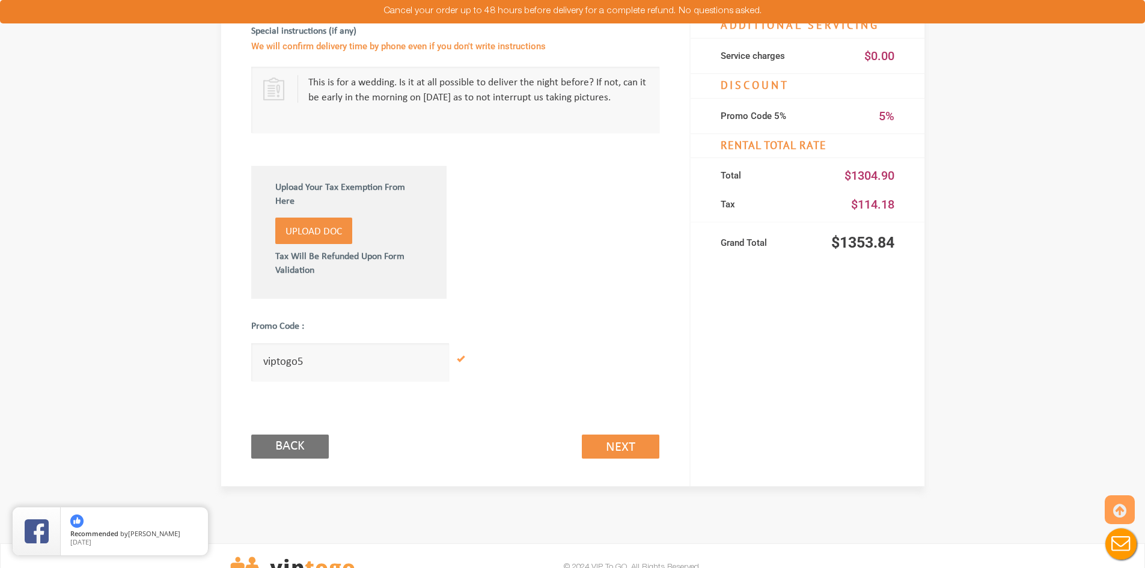
scroll to position [601, 0]
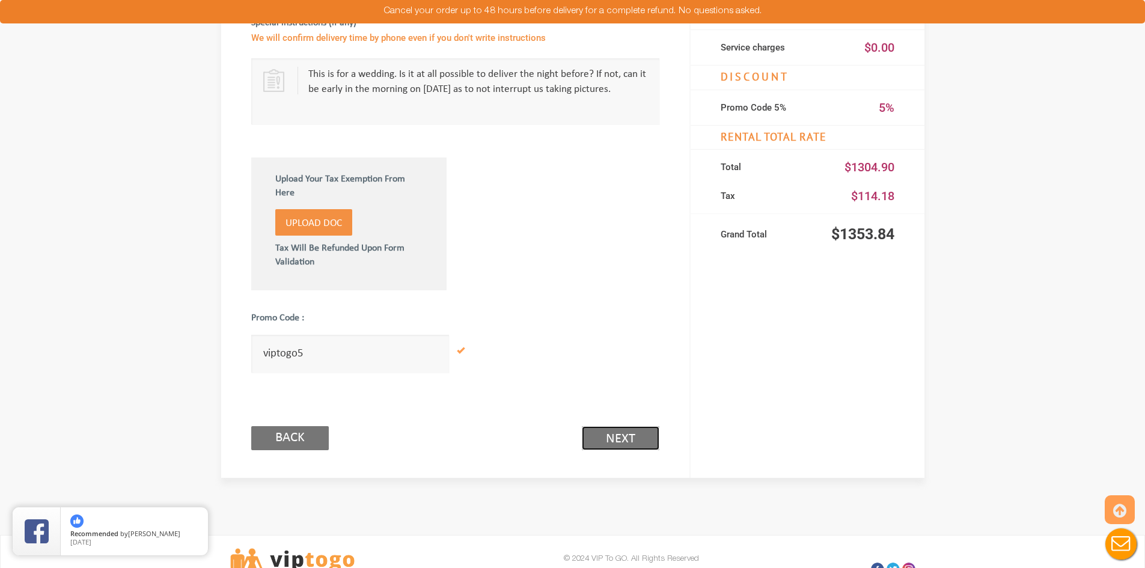
click at [614, 441] on link "Next (2/3)" at bounding box center [621, 438] width 78 height 24
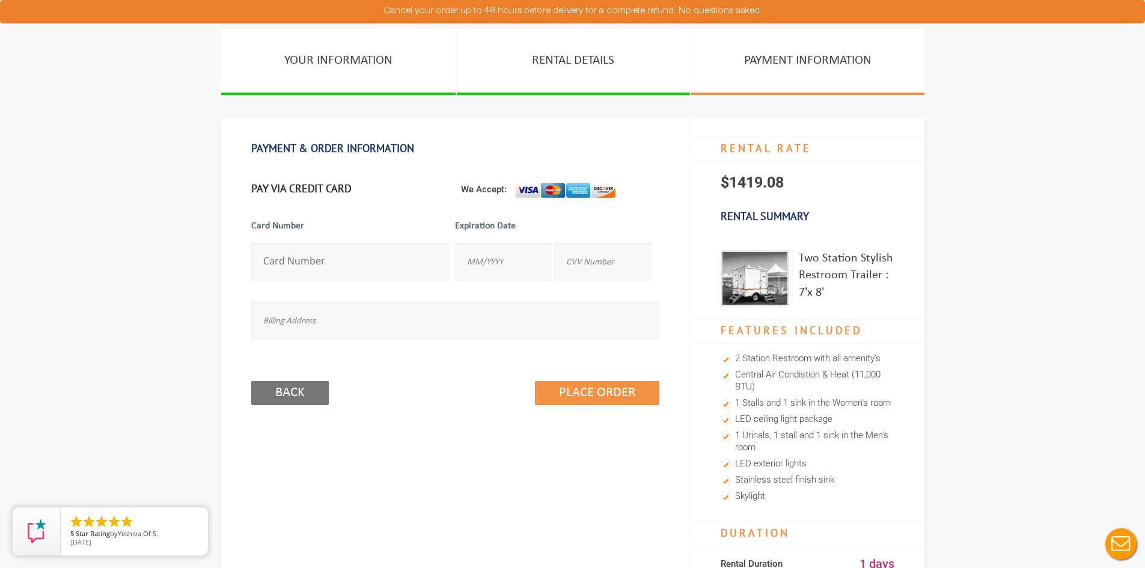
click at [333, 254] on input "number" at bounding box center [350, 262] width 198 height 38
type input "[CREDIT_CARD_NUMBER]"
click at [488, 265] on input "text" at bounding box center [503, 262] width 97 height 38
type input "07/30"
click at [583, 259] on input "text" at bounding box center [602, 262] width 97 height 38
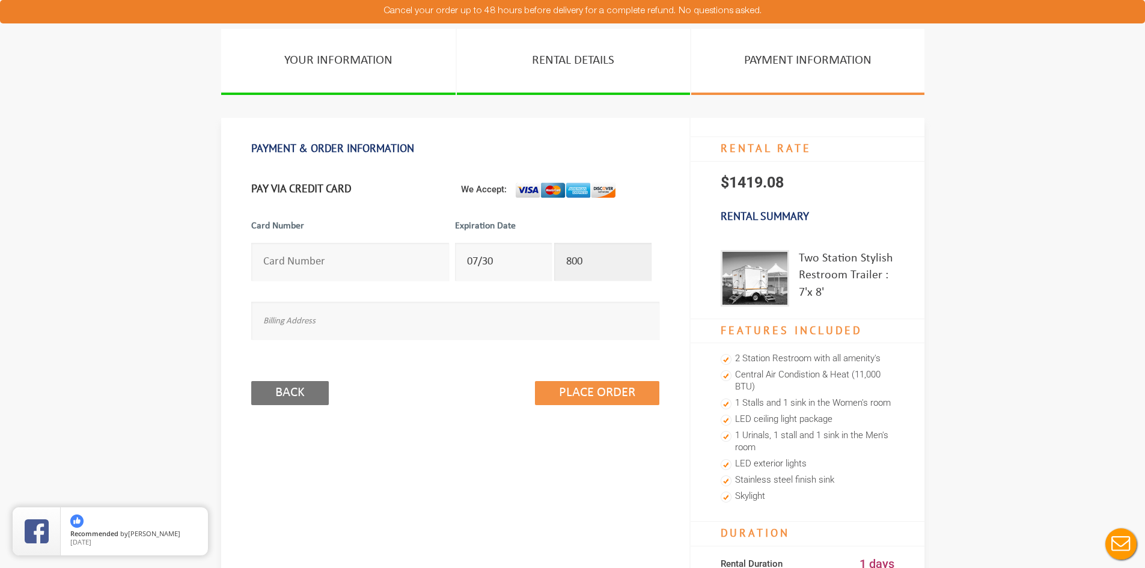
type input "800"
click at [355, 321] on input "text" at bounding box center [455, 321] width 408 height 38
type input "[STREET_ADDRESS][PERSON_NAME]"
click at [589, 396] on input "Place Order" at bounding box center [597, 393] width 124 height 24
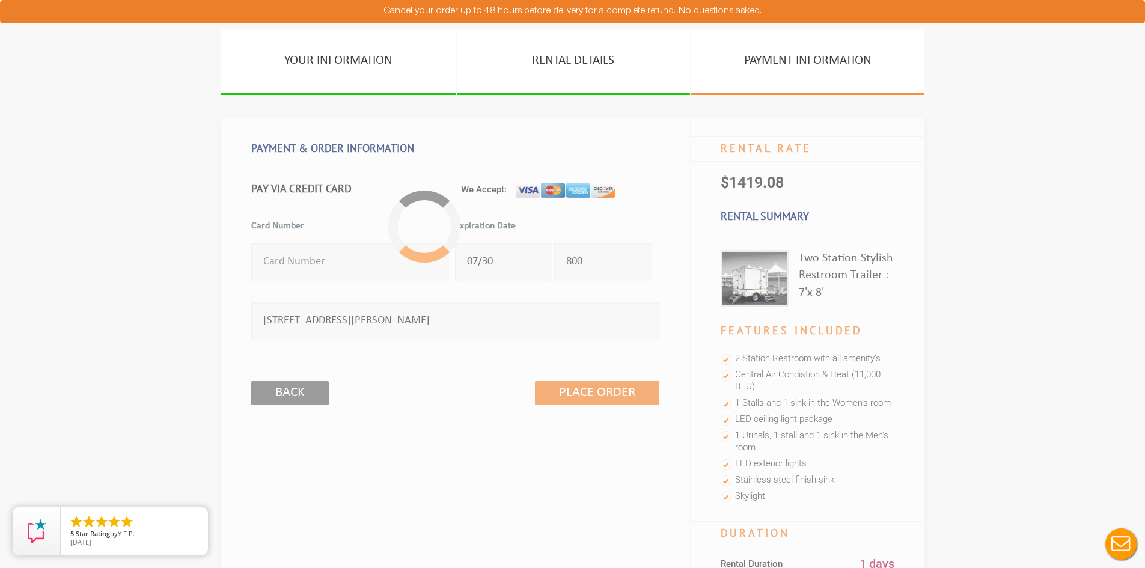
click at [168, 316] on section "YOUR INFORMATION RENTAL DETAILS PAYMENT INFORMATION PAYMENT & ORDER INFORMATION…" at bounding box center [572, 485] width 1145 height 913
click at [195, 521] on icon "close" at bounding box center [196, 519] width 12 height 12
click at [986, 139] on section "YOUR INFORMATION RENTAL DETAILS PAYMENT INFORMATION PAYMENT & ORDER INFORMATION…" at bounding box center [572, 485] width 1145 height 913
click at [428, 231] on div at bounding box center [424, 226] width 72 height 72
click at [406, 233] on div at bounding box center [424, 226] width 72 height 72
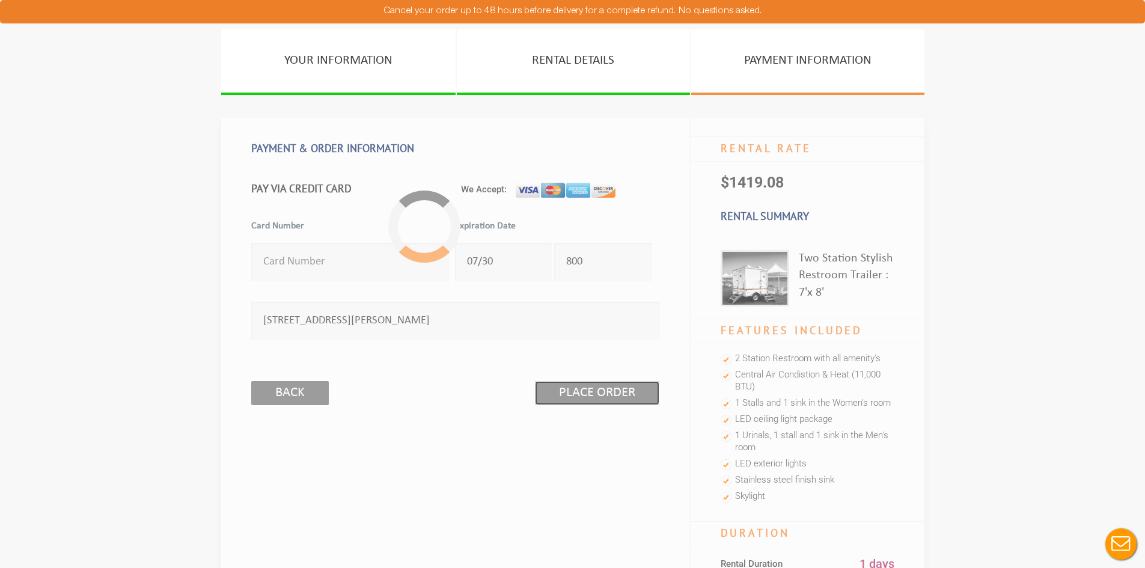
click at [577, 393] on input "Place Order" at bounding box center [597, 393] width 124 height 24
click at [466, 442] on div "PAYMENT & ORDER INFORMATION Free Cancellation WITHIN 24HR To pay using your Pay…" at bounding box center [455, 507] width 469 height 779
click at [1064, 137] on section "YOUR INFORMATION RENTAL DETAILS PAYMENT INFORMATION PAYMENT & ORDER INFORMATION…" at bounding box center [572, 485] width 1145 height 913
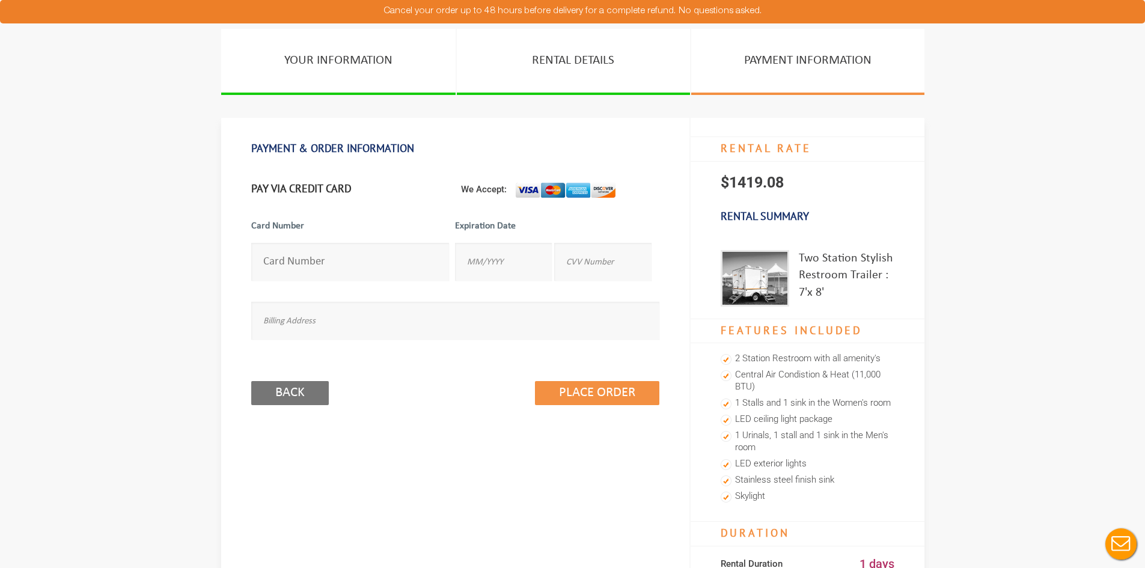
click at [421, 276] on input "number" at bounding box center [350, 262] width 198 height 38
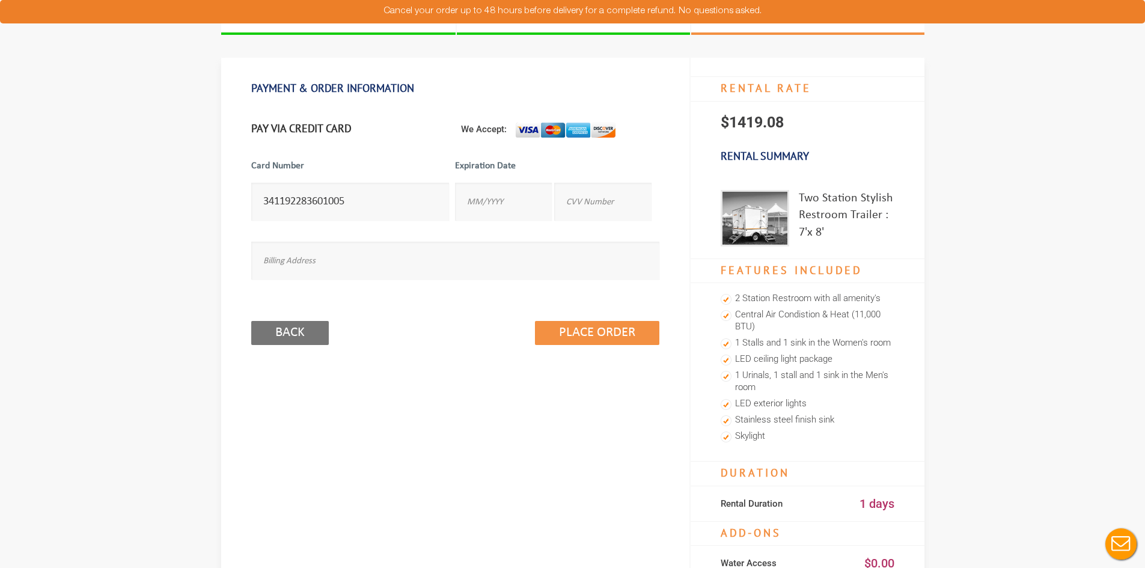
type input "341192283601005"
click at [508, 207] on input "text" at bounding box center [503, 202] width 97 height 38
type input "07/30"
click at [583, 205] on input "text" at bounding box center [602, 202] width 97 height 38
type input "800"
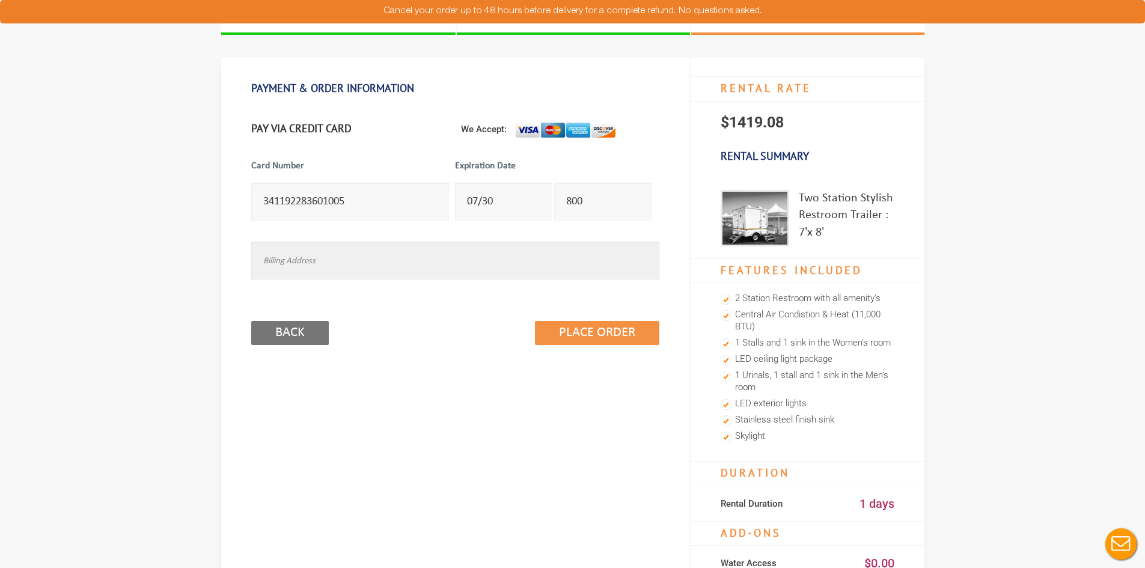
click at [425, 274] on input "text" at bounding box center [455, 261] width 408 height 38
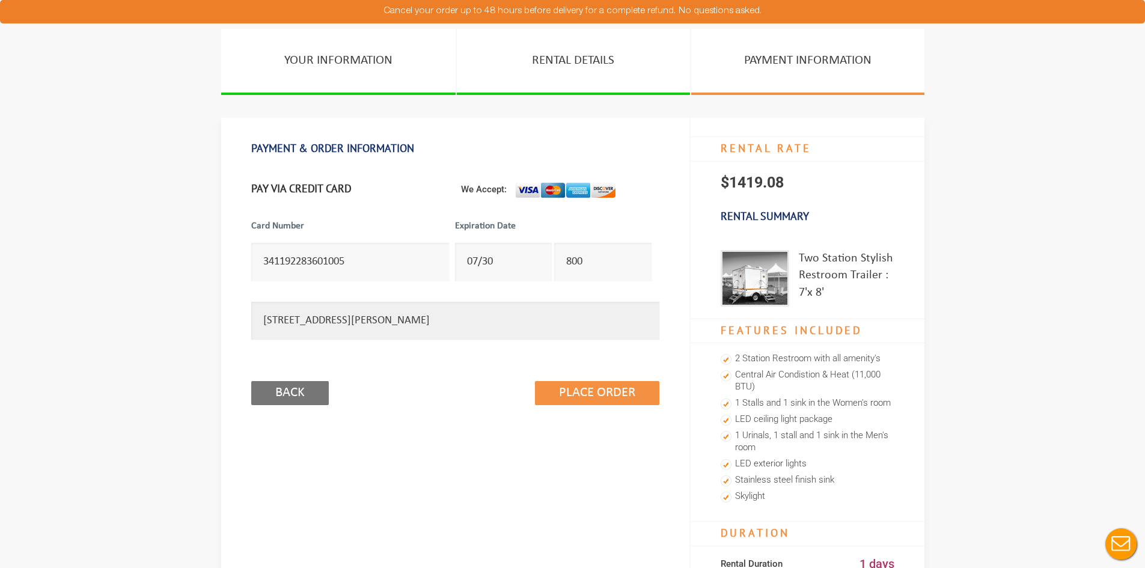
type input "[STREET_ADDRESS][PERSON_NAME]"
click at [71, 120] on section "YOUR INFORMATION RENTAL DETAILS PAYMENT INFORMATION PAYMENT & ORDER INFORMATION…" at bounding box center [572, 485] width 1145 height 913
drag, startPoint x: 109, startPoint y: 2, endPoint x: 84, endPoint y: 195, distance: 193.9
click at [84, 195] on section "YOUR INFORMATION RENTAL DETAILS PAYMENT INFORMATION PAYMENT & ORDER INFORMATION…" at bounding box center [572, 485] width 1145 height 913
drag, startPoint x: 94, startPoint y: 202, endPoint x: 115, endPoint y: 215, distance: 24.0
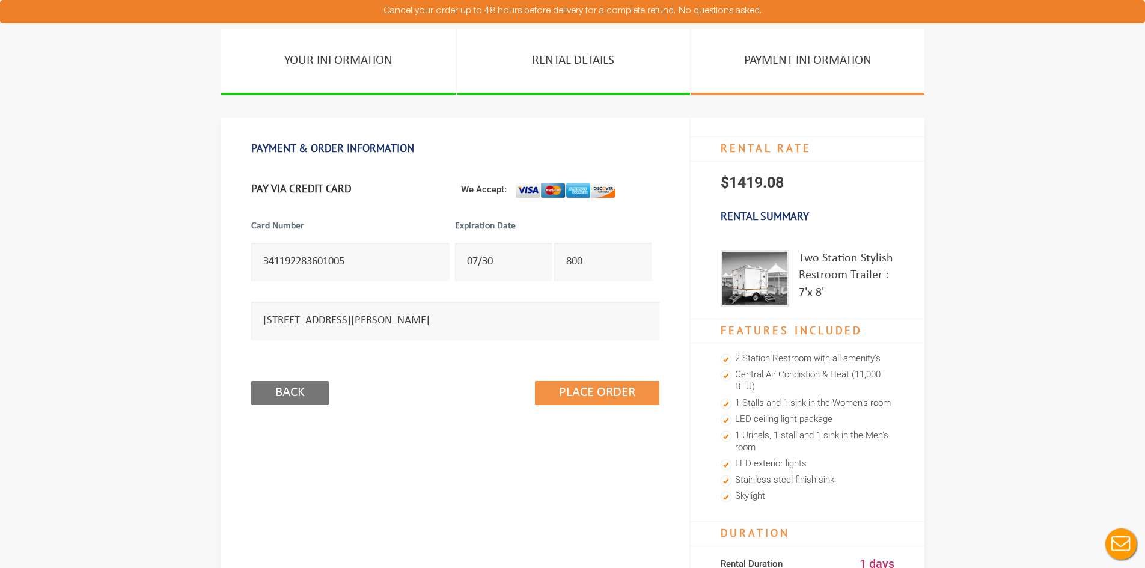
click at [94, 202] on section "YOUR INFORMATION RENTAL DETAILS PAYMENT INFORMATION PAYMENT & ORDER INFORMATION…" at bounding box center [572, 485] width 1145 height 913
click at [607, 395] on input "Place Order" at bounding box center [597, 393] width 124 height 24
